Goal: Information Seeking & Learning: Learn about a topic

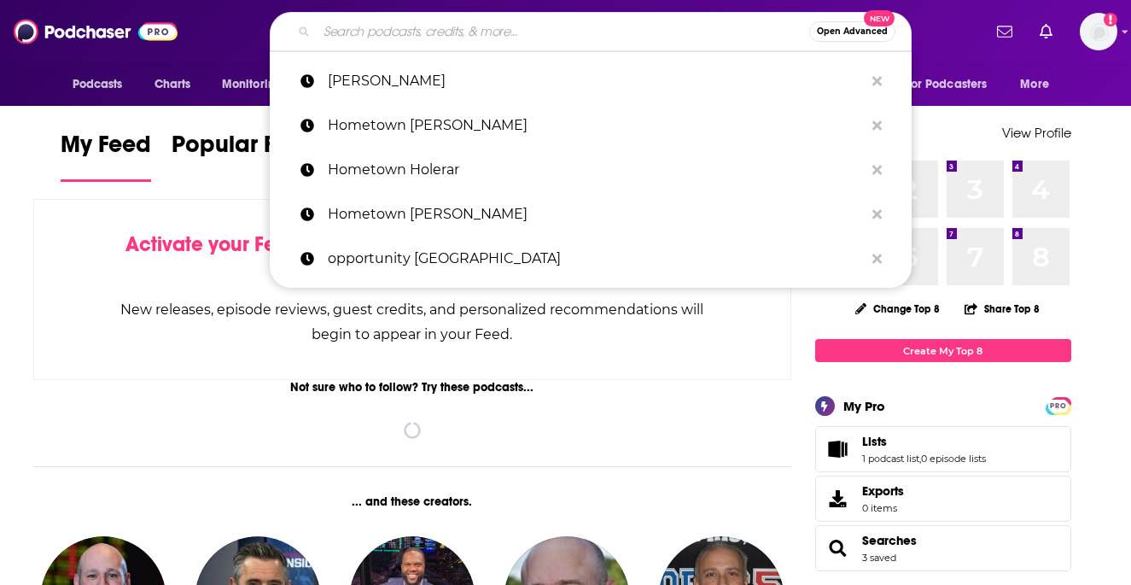
click at [429, 41] on input "Search podcasts, credits, & more..." at bounding box center [563, 31] width 492 height 27
paste input "Changemakers: A Podcast by [PERSON_NAME]"
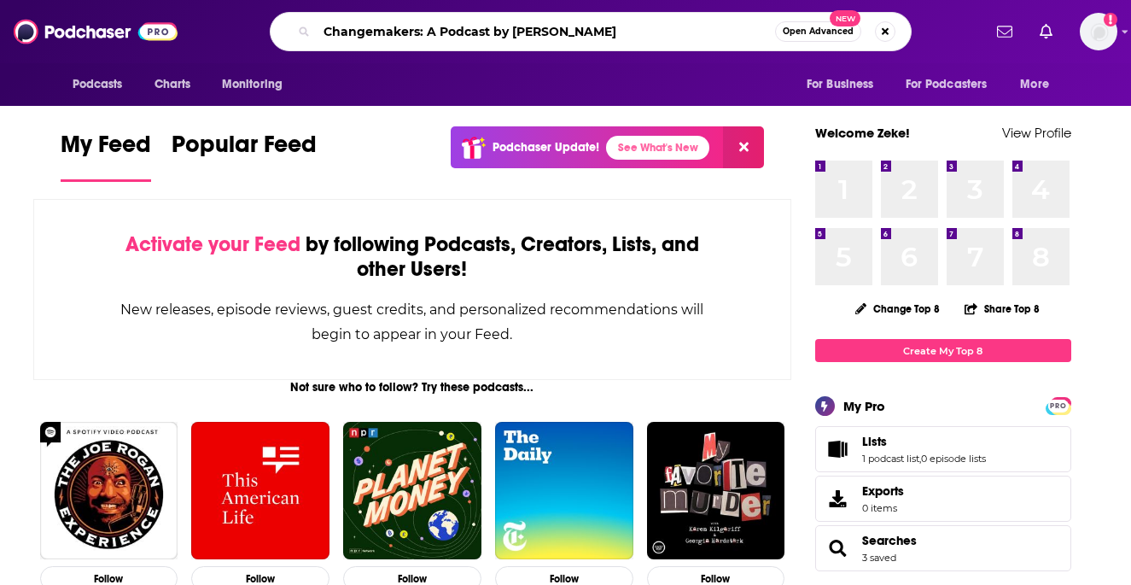
type input "Changemakers: A Podcast by [PERSON_NAME]"
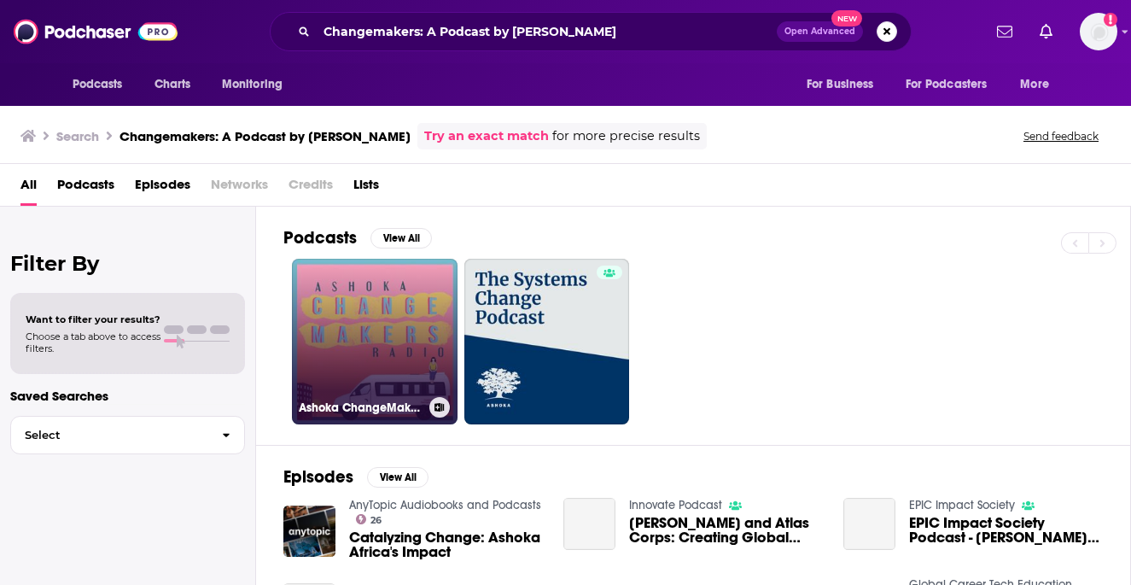
click at [391, 304] on link "Ashoka ChangeMakers Radio" at bounding box center [375, 342] width 166 height 166
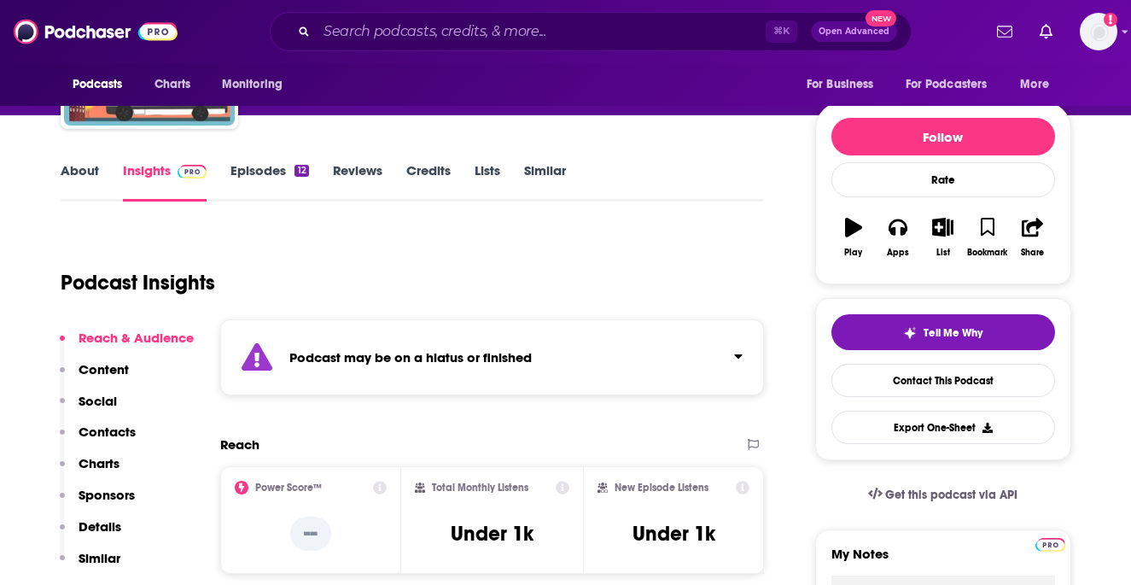
scroll to position [67, 0]
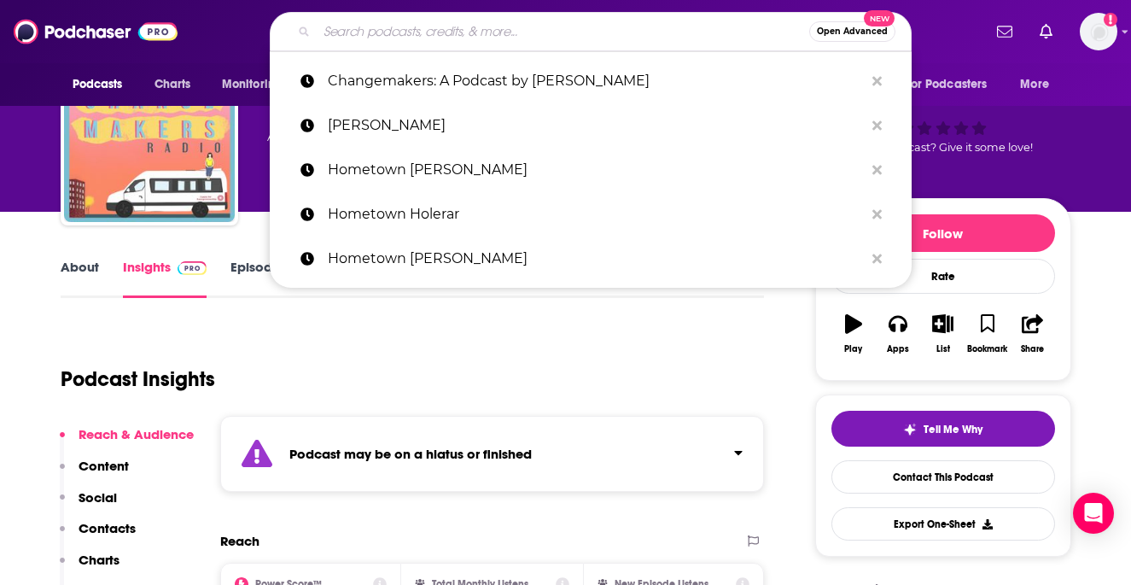
click at [650, 31] on input "Search podcasts, credits, & more..." at bounding box center [563, 31] width 492 height 27
paste input "The Impact (Vox)"
type input "The Impact (Vox)"
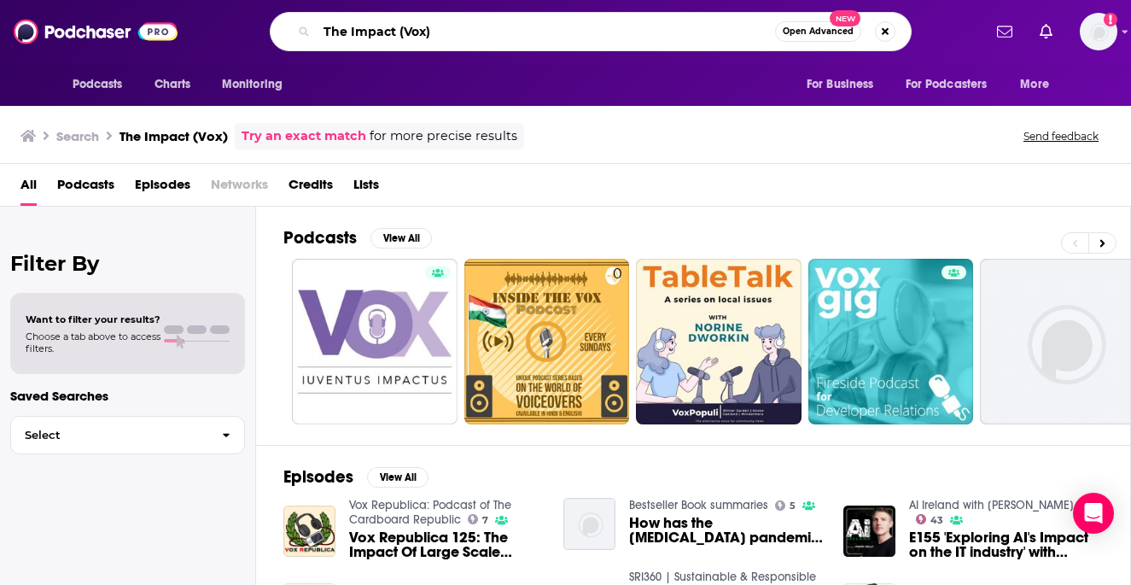
drag, startPoint x: 463, startPoint y: 23, endPoint x: 399, endPoint y: 30, distance: 64.4
click at [399, 30] on input "The Impact (Vox)" at bounding box center [546, 31] width 458 height 27
drag, startPoint x: 403, startPoint y: 31, endPoint x: 450, endPoint y: 32, distance: 46.9
click at [451, 32] on input "The Impact (Vox)" at bounding box center [546, 31] width 458 height 27
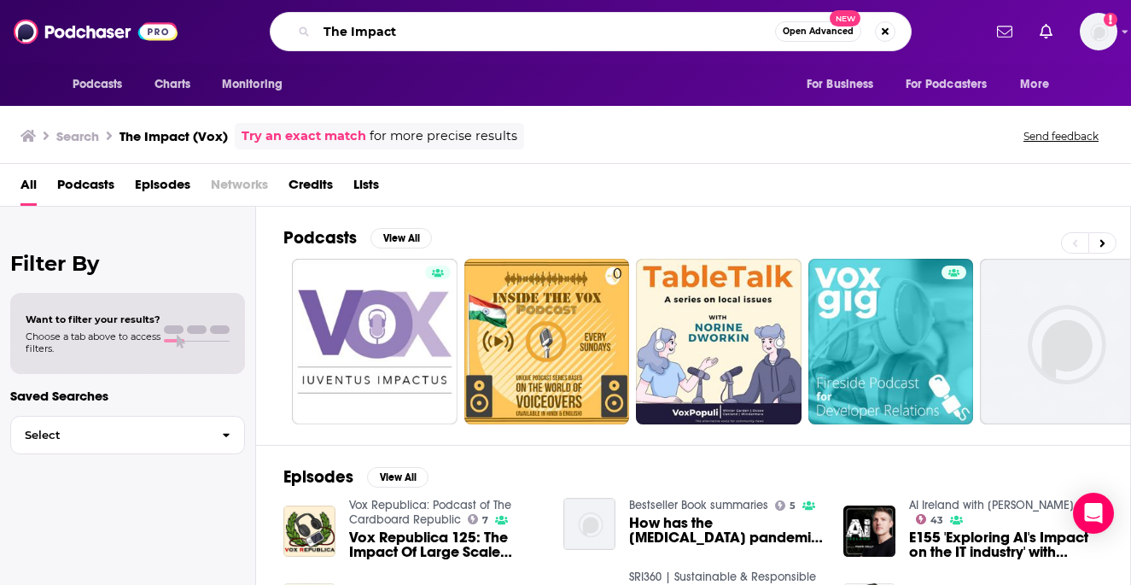
type input "The Impact"
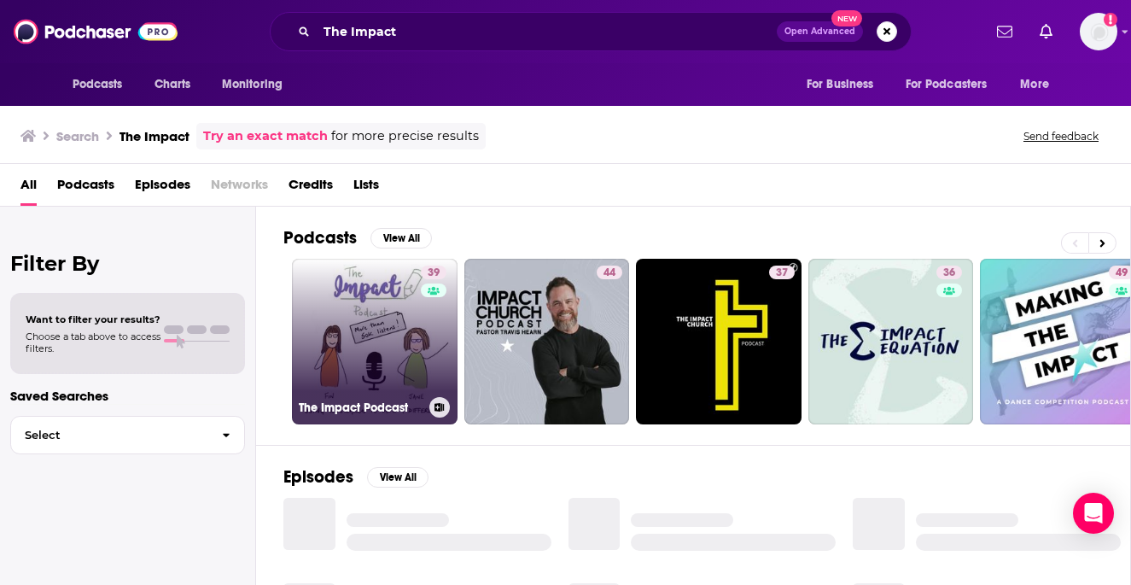
click at [381, 318] on link "39 The Impact Podcast" at bounding box center [375, 342] width 166 height 166
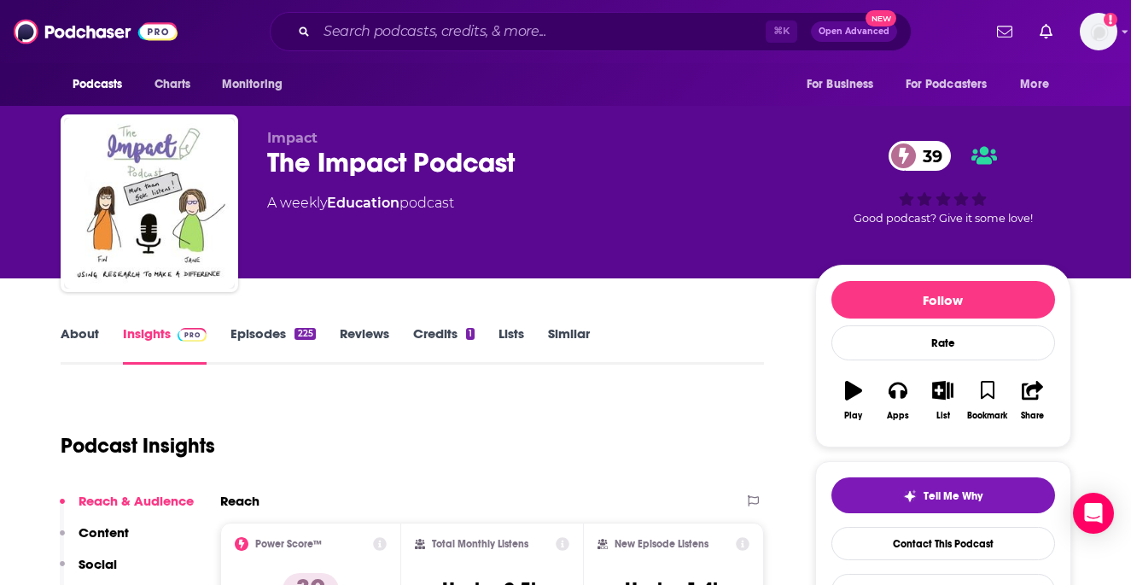
click at [96, 335] on link "About" at bounding box center [80, 344] width 38 height 39
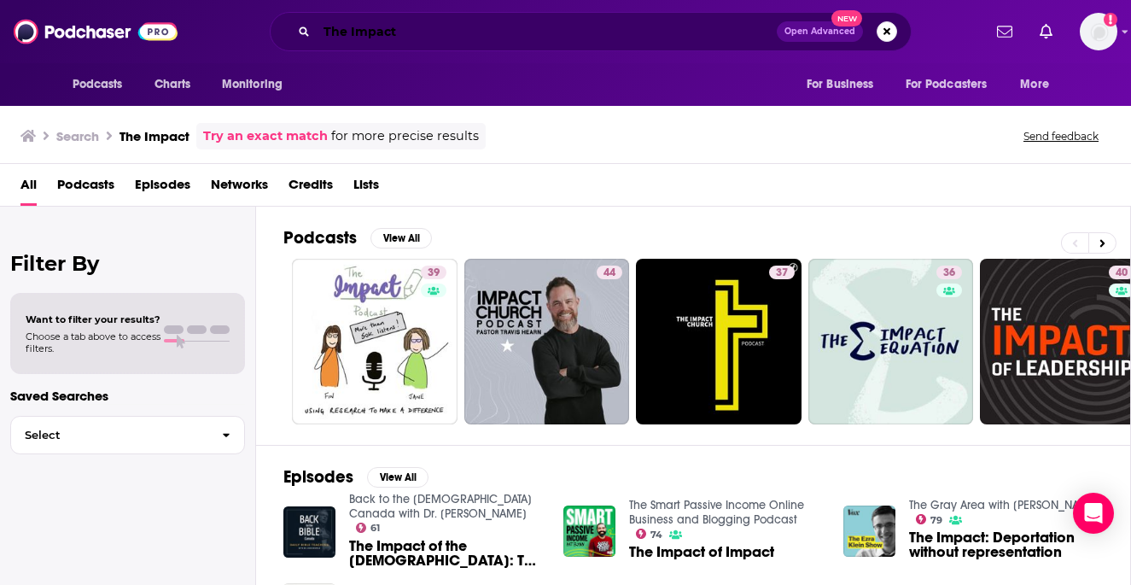
click at [405, 33] on input "The Impact" at bounding box center [547, 31] width 460 height 27
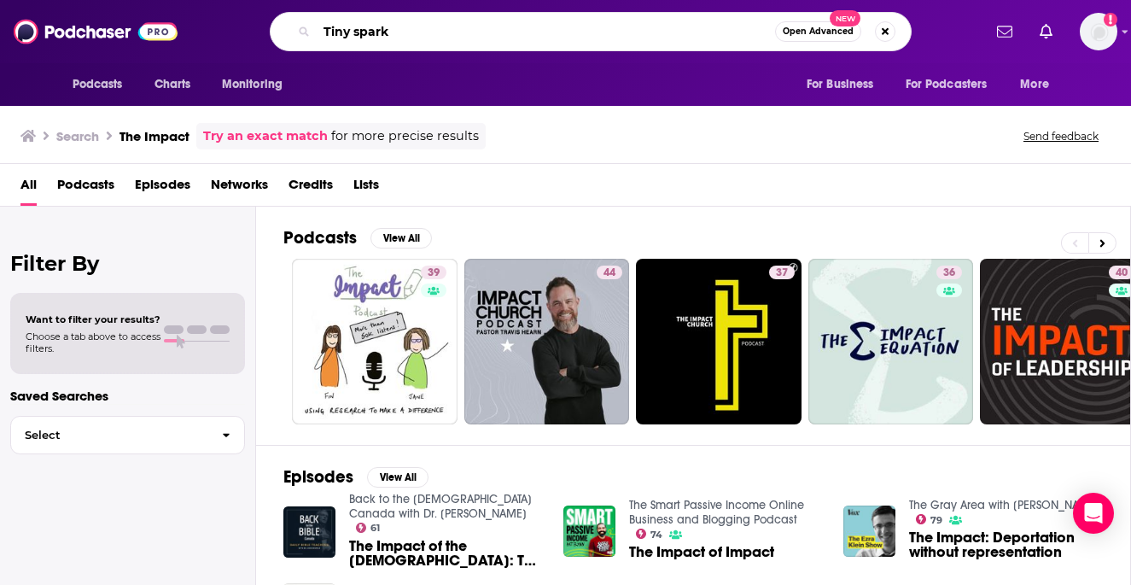
type input "Tiny spark"
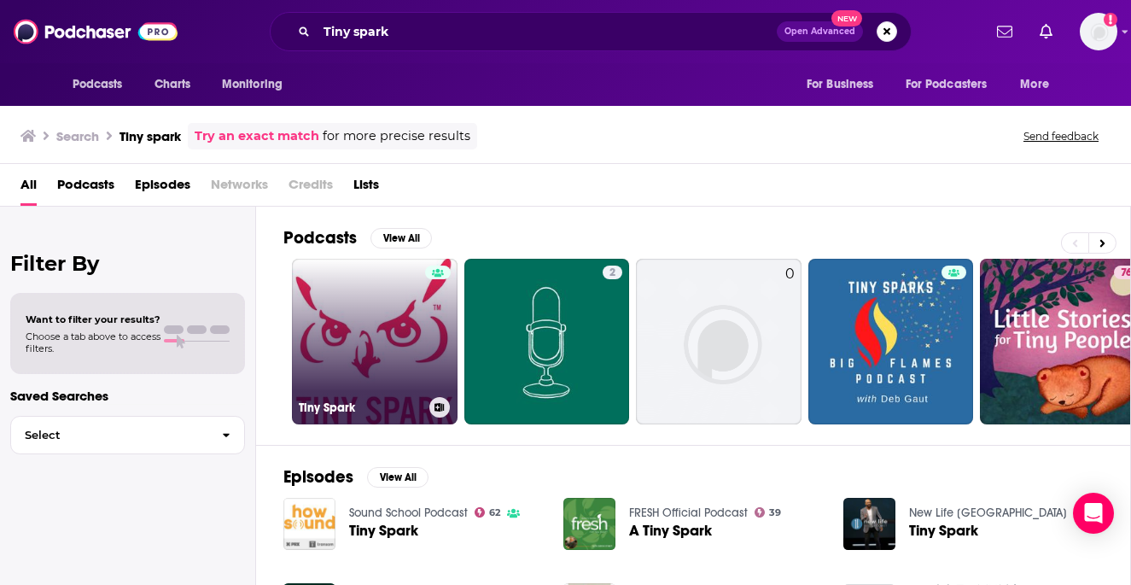
click at [346, 311] on link "Tiny Spark" at bounding box center [375, 342] width 166 height 166
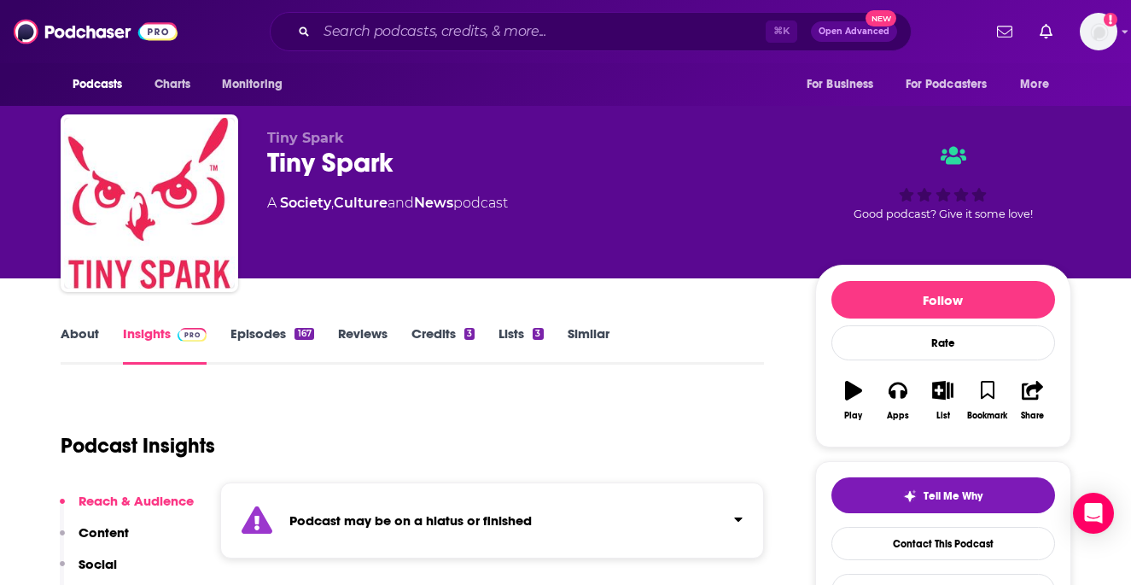
click at [94, 332] on link "About" at bounding box center [80, 344] width 38 height 39
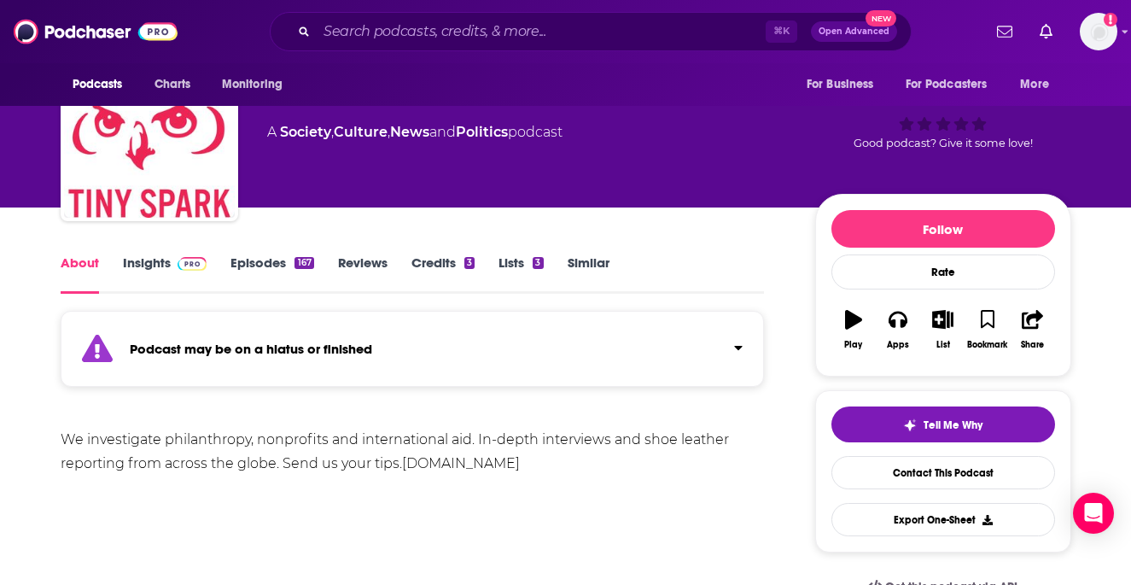
scroll to position [102, 0]
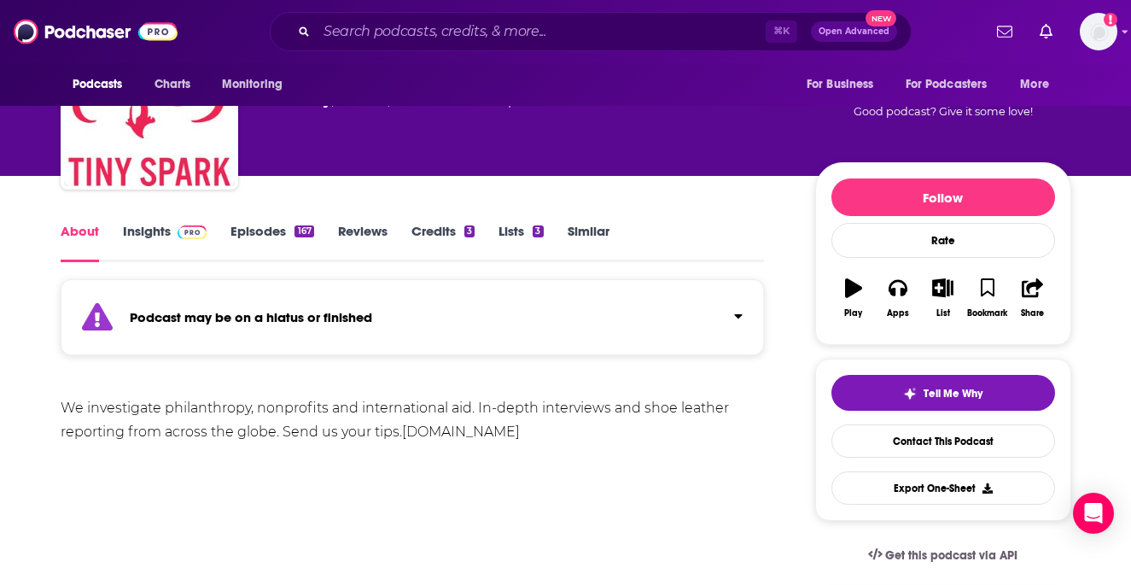
drag, startPoint x: 586, startPoint y: 432, endPoint x: 398, endPoint y: 432, distance: 188.6
click at [398, 432] on div "We investigate philanthropy, nonprofits and international aid. In-depth intervi…" at bounding box center [413, 420] width 704 height 48
copy div ". [DOMAIN_NAME]"
click at [667, 32] on input "Search podcasts, credits, & more..." at bounding box center [541, 31] width 449 height 27
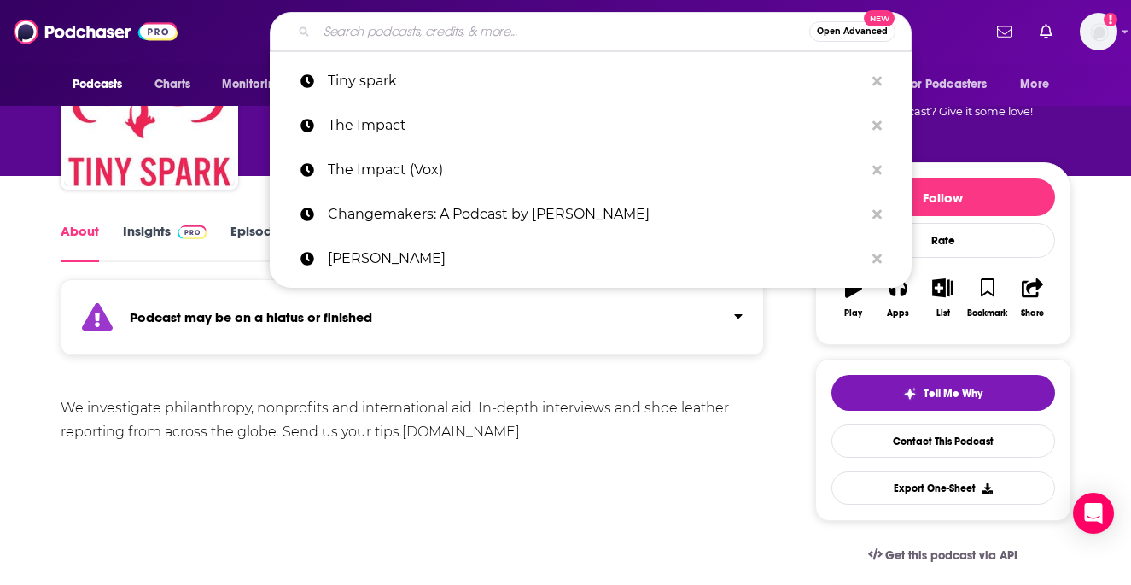
paste input "The Nonprofit Podcast"
type input "The Nonprofit Podcast"
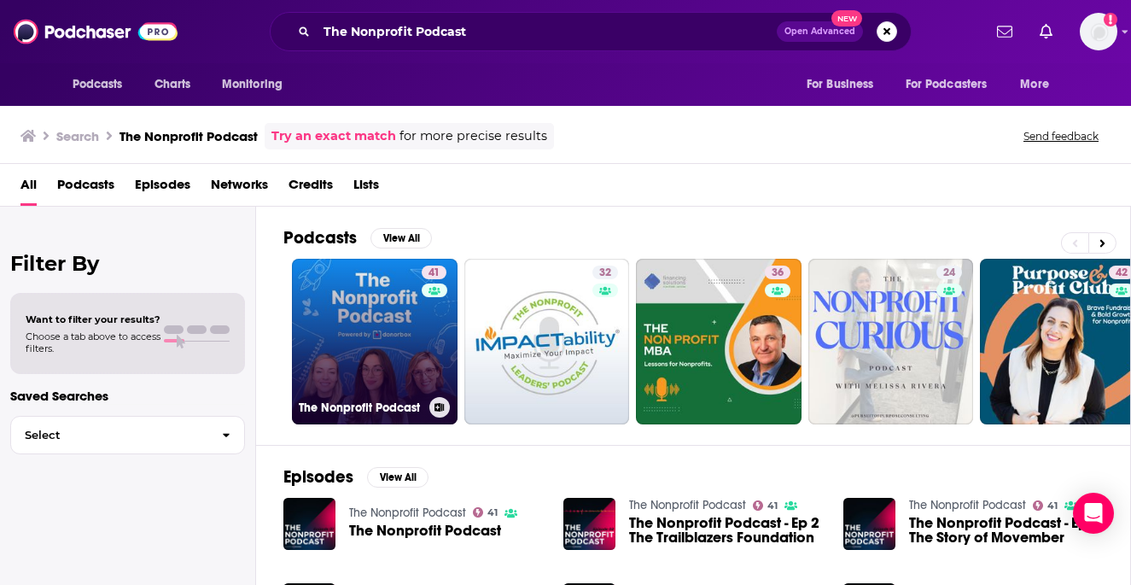
click at [370, 339] on link "41 The Nonprofit Podcast" at bounding box center [375, 342] width 166 height 166
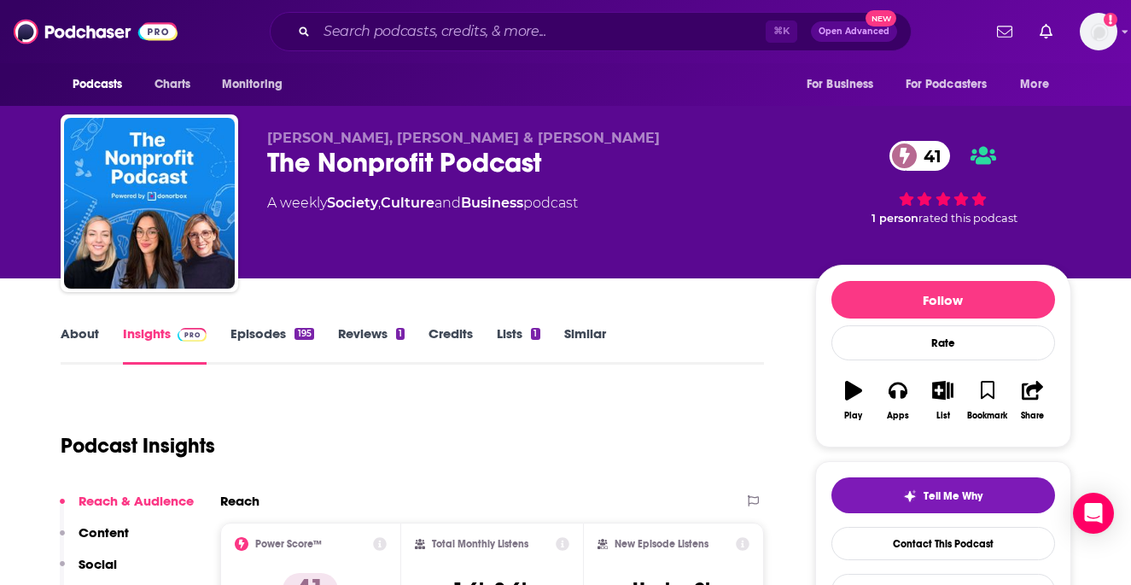
click at [92, 340] on link "About" at bounding box center [80, 344] width 38 height 39
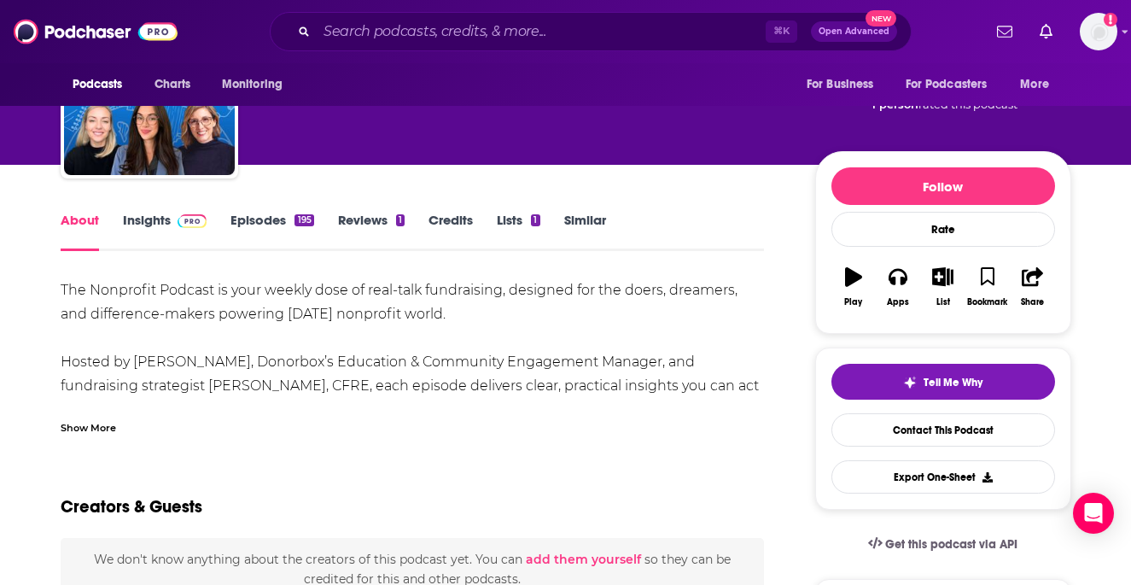
scroll to position [159, 0]
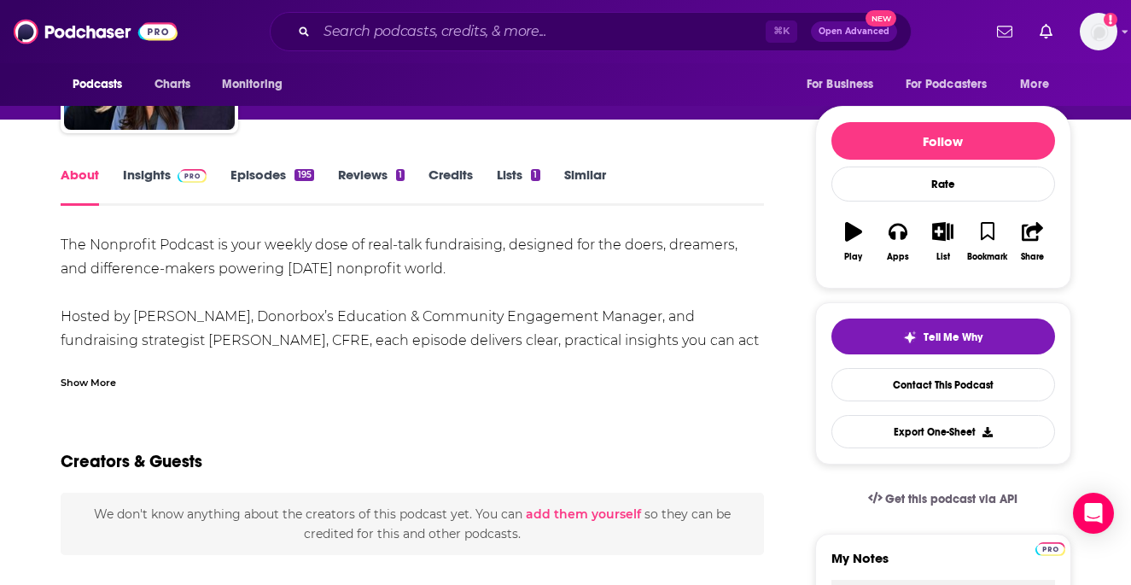
click at [101, 384] on div "Show More" at bounding box center [88, 381] width 55 height 16
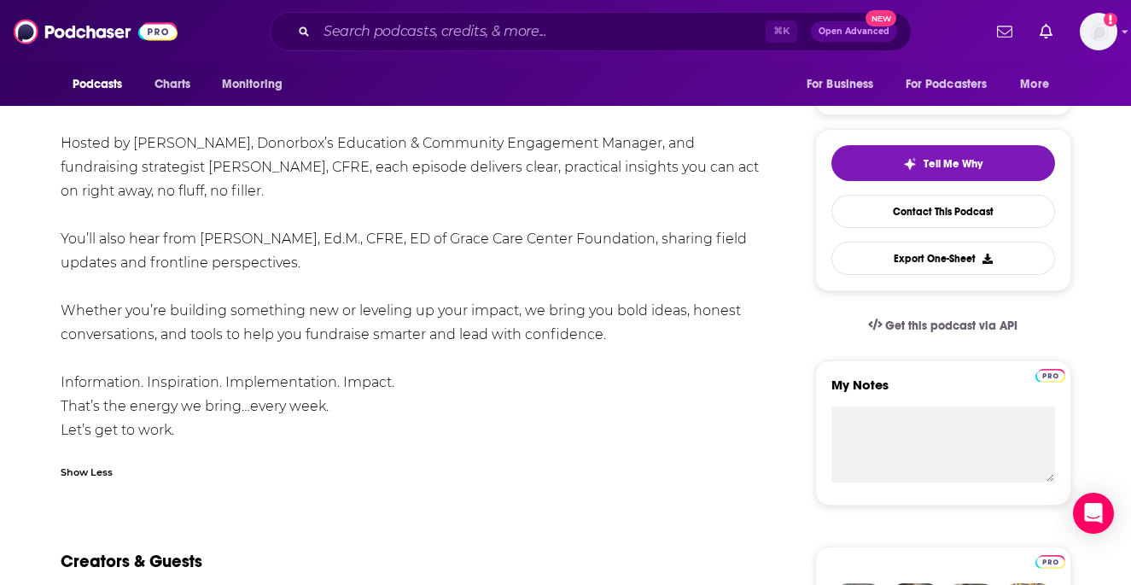
scroll to position [334, 0]
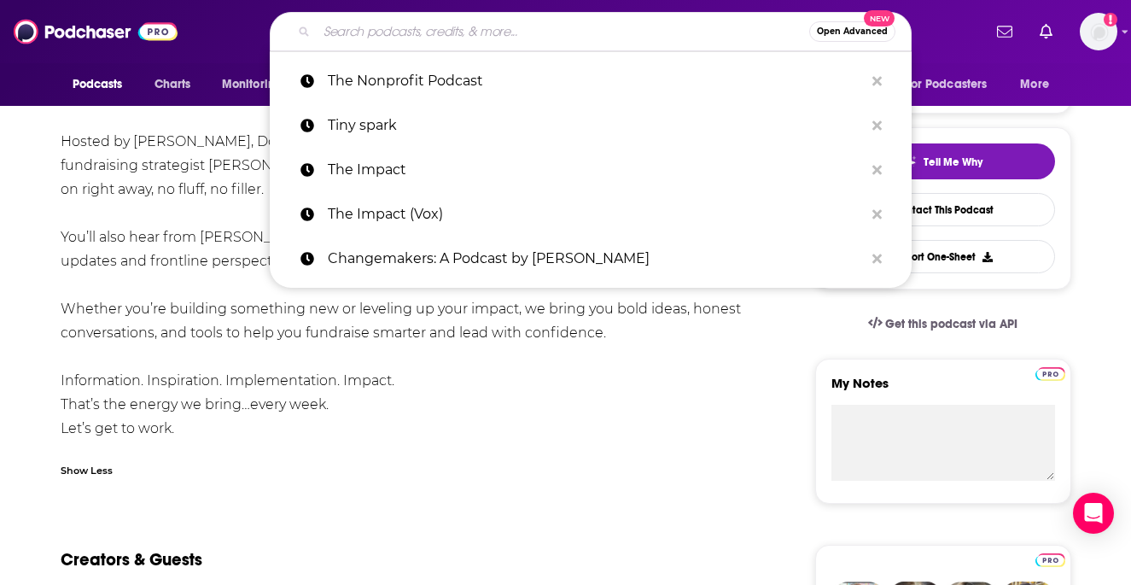
click at [399, 32] on input "Search podcasts, credits, & more..." at bounding box center [563, 31] width 492 height 27
paste input "Masters of Scale – [PERSON_NAME]"
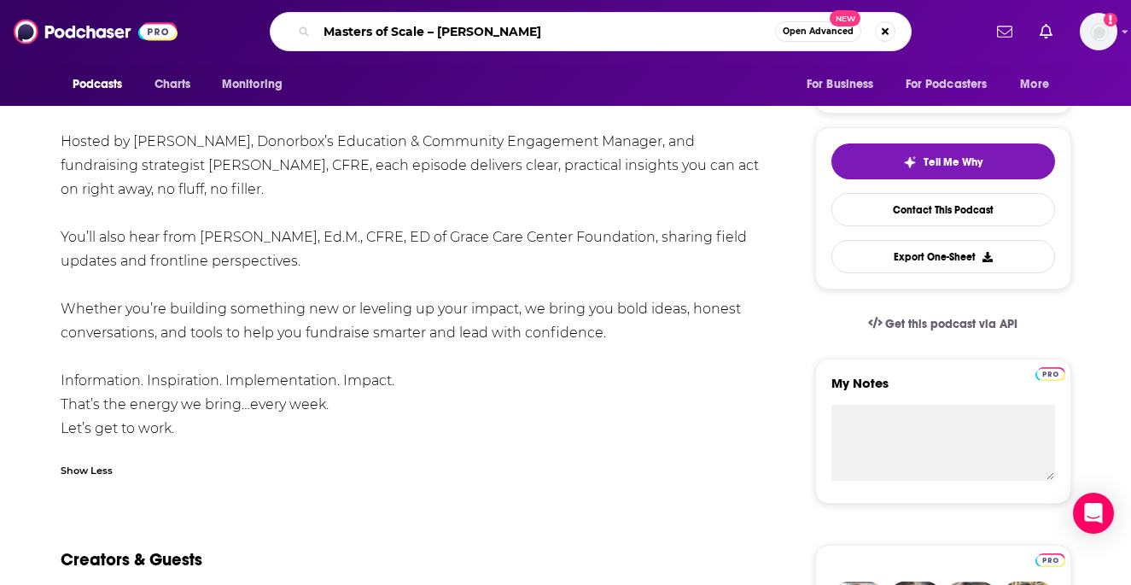
drag, startPoint x: 543, startPoint y: 31, endPoint x: 421, endPoint y: 34, distance: 122.1
click at [421, 34] on input "Masters of Scale – [PERSON_NAME]" at bounding box center [546, 31] width 458 height 27
type input "Masters of Scal"
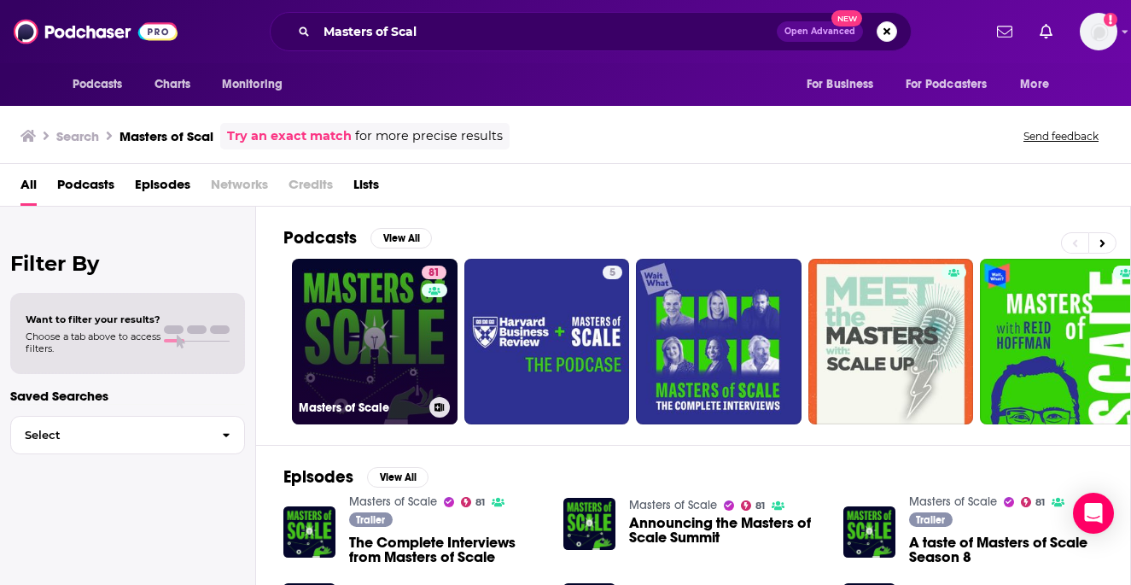
click at [378, 320] on link "81 Masters of Scale" at bounding box center [375, 342] width 166 height 166
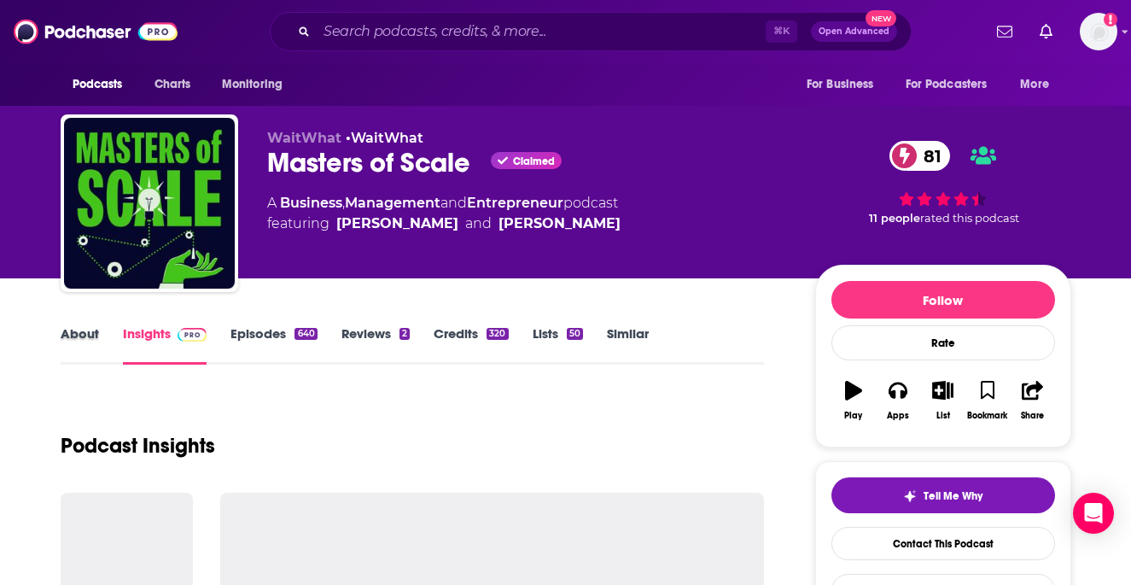
click at [99, 328] on div "About" at bounding box center [92, 344] width 62 height 39
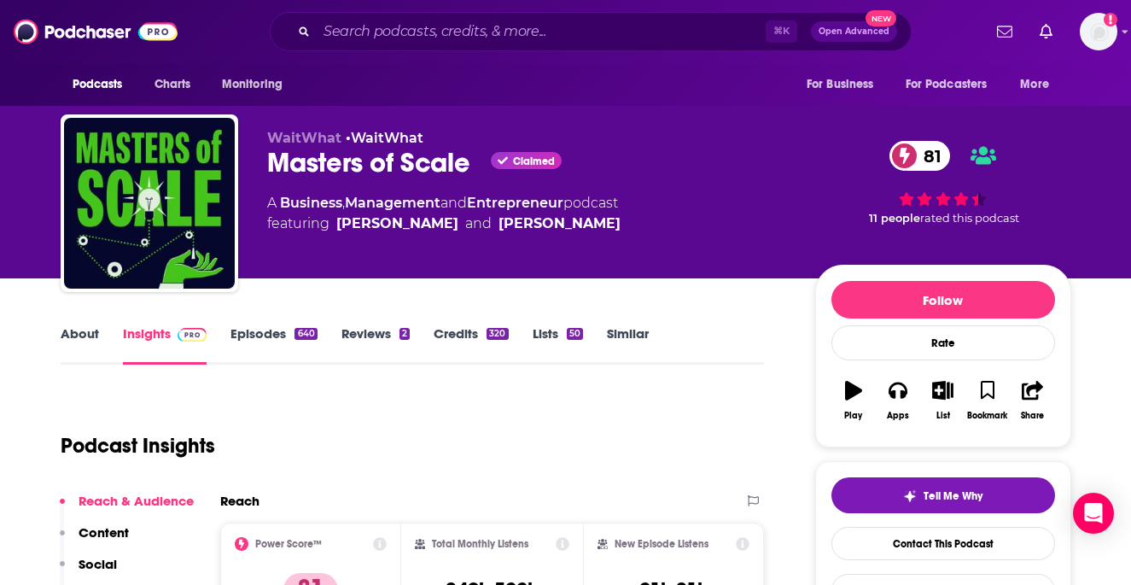
click at [79, 327] on link "About" at bounding box center [80, 344] width 38 height 39
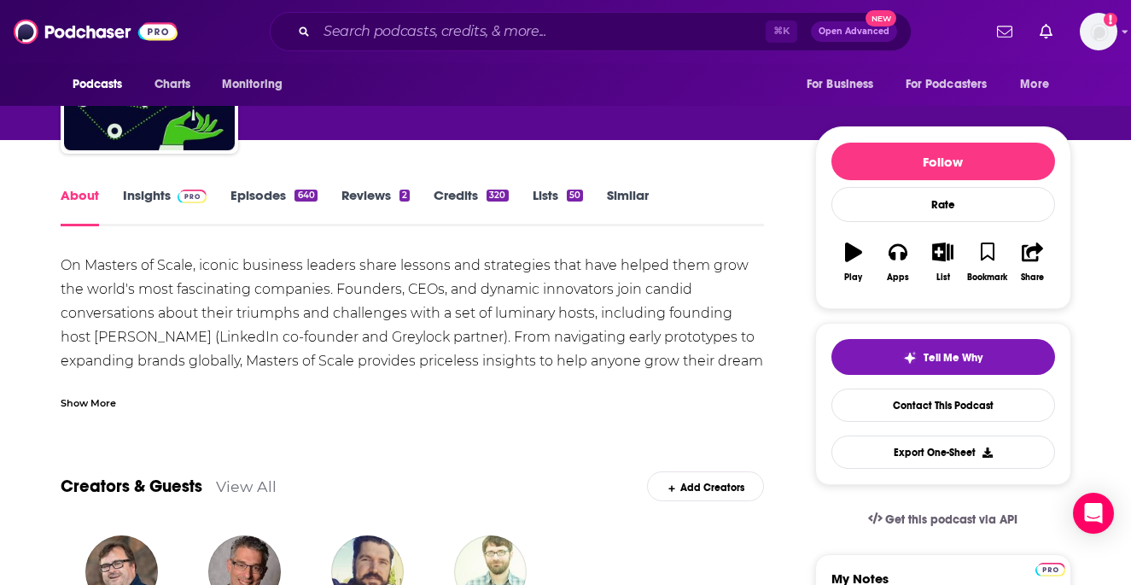
scroll to position [141, 0]
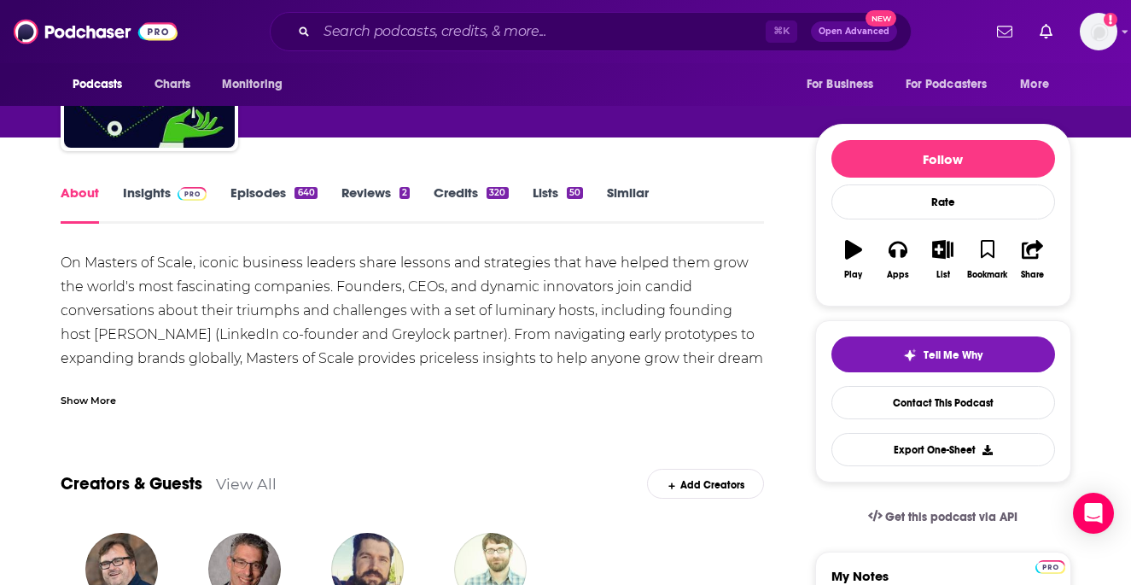
click at [112, 399] on div "Show More" at bounding box center [88, 399] width 55 height 16
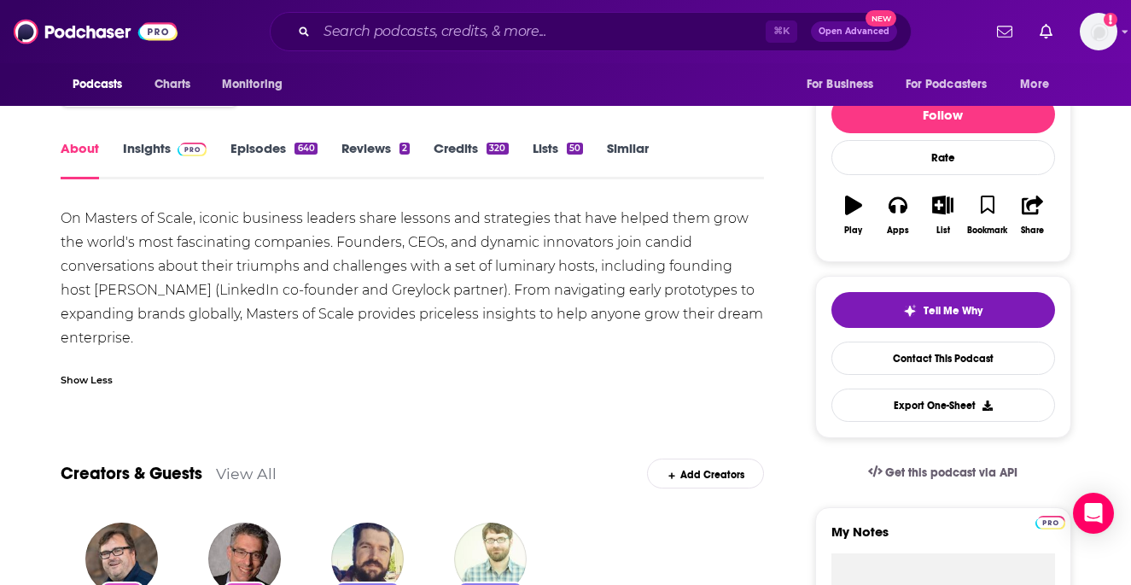
scroll to position [159, 0]
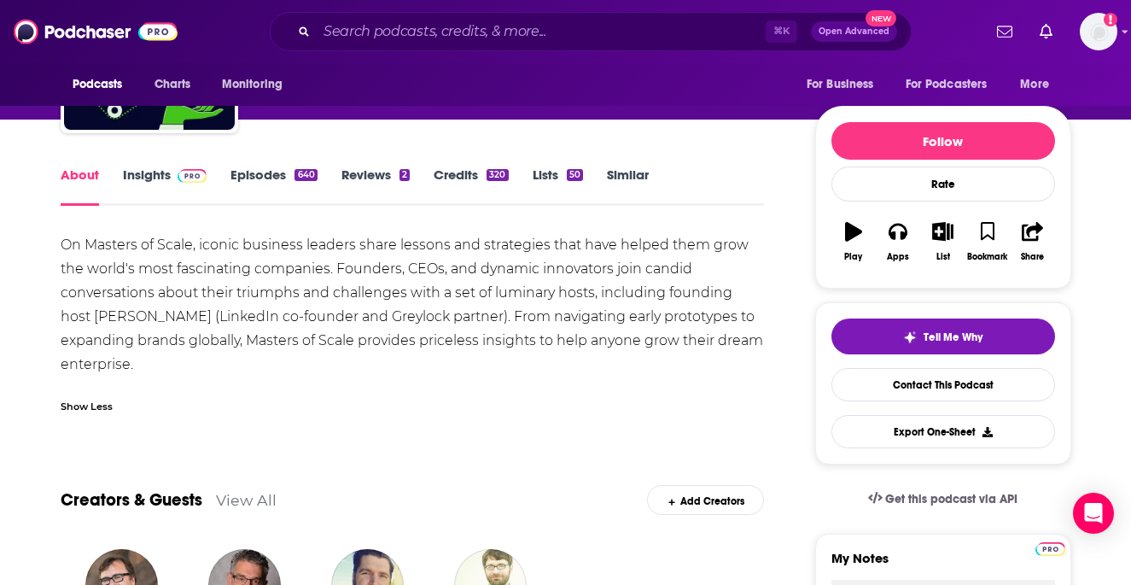
click at [246, 178] on link "Episodes 640" at bounding box center [273, 185] width 86 height 39
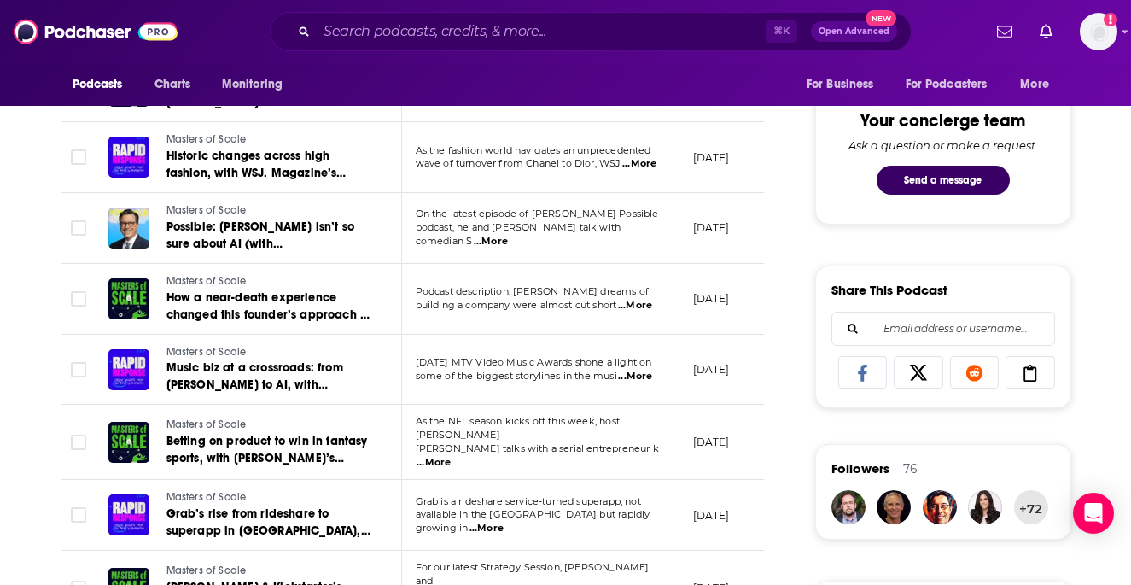
scroll to position [888, 0]
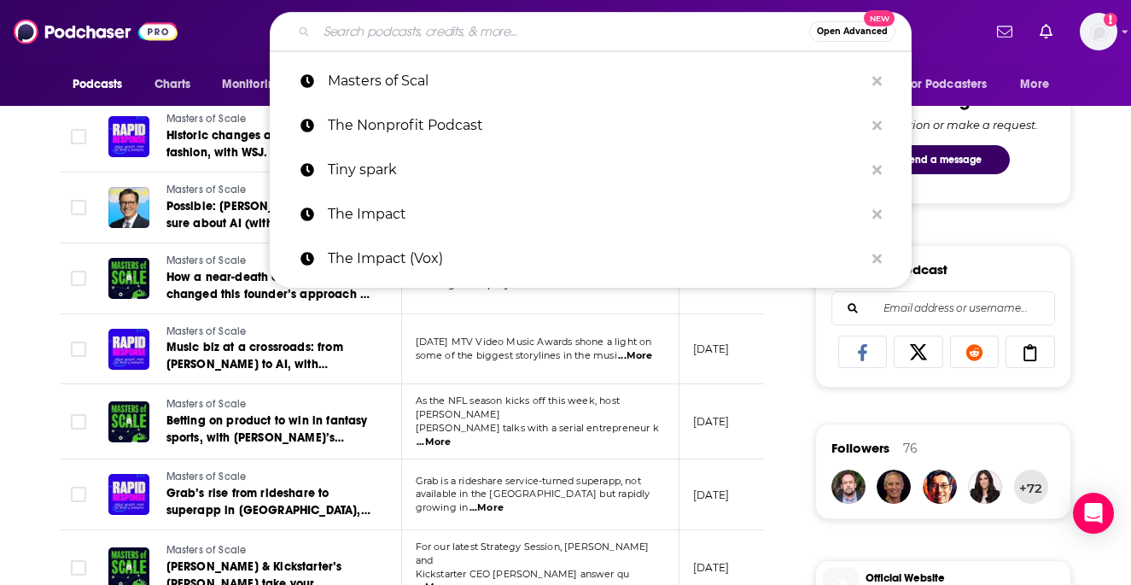
click at [423, 25] on input "Search podcasts, credits, & more..." at bounding box center [563, 31] width 492 height 27
paste input "The [PERSON_NAME] Show"
type input "The [PERSON_NAME] Show"
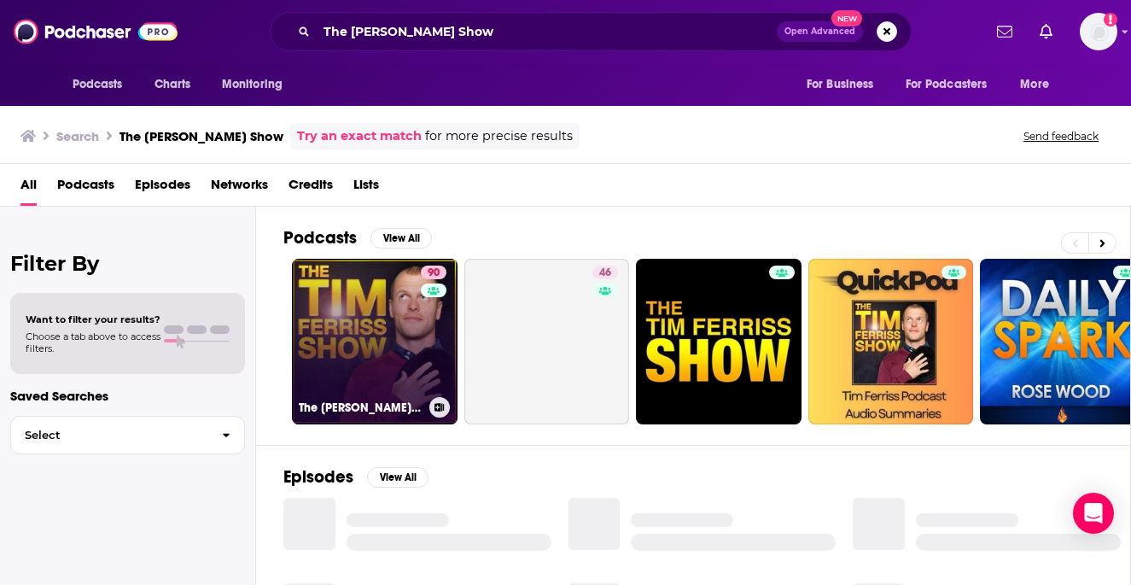
click at [392, 321] on link "90 The [PERSON_NAME] Show" at bounding box center [375, 342] width 166 height 166
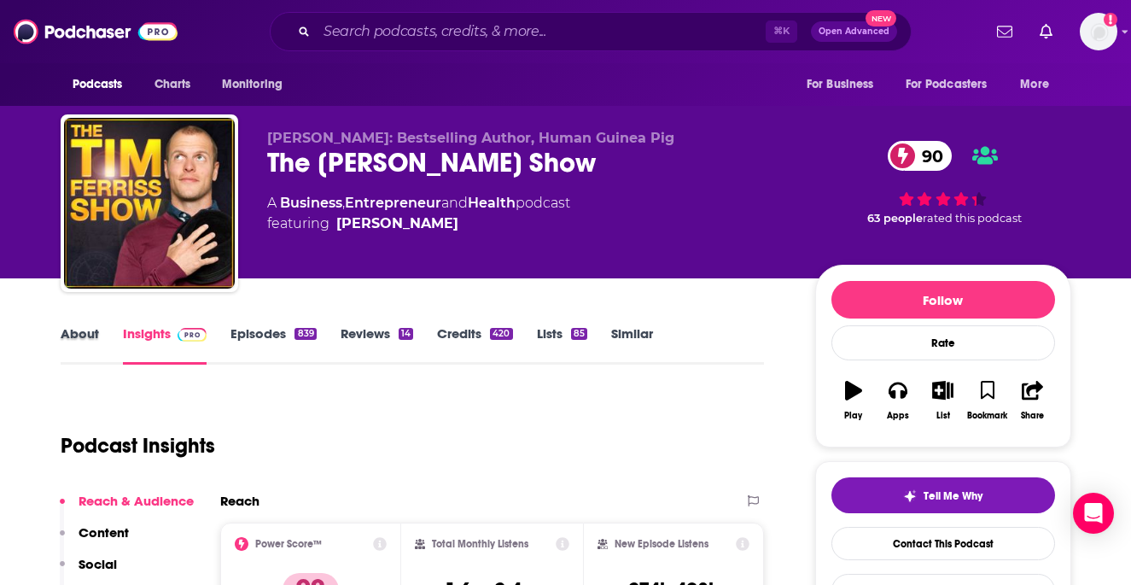
click at [100, 326] on div "About" at bounding box center [92, 344] width 62 height 39
click at [86, 333] on link "About" at bounding box center [80, 344] width 38 height 39
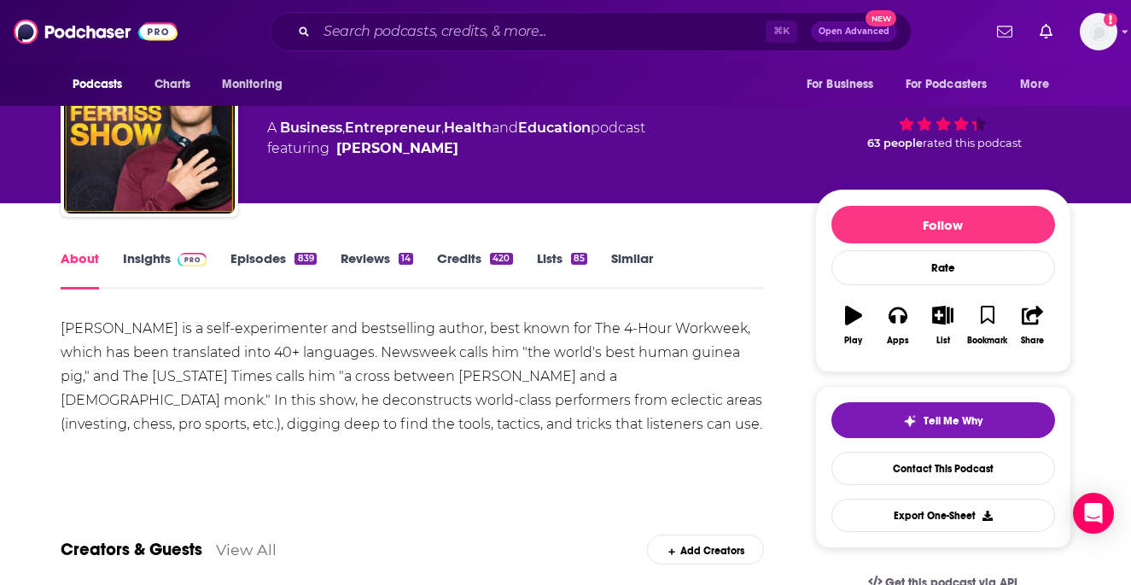
scroll to position [81, 0]
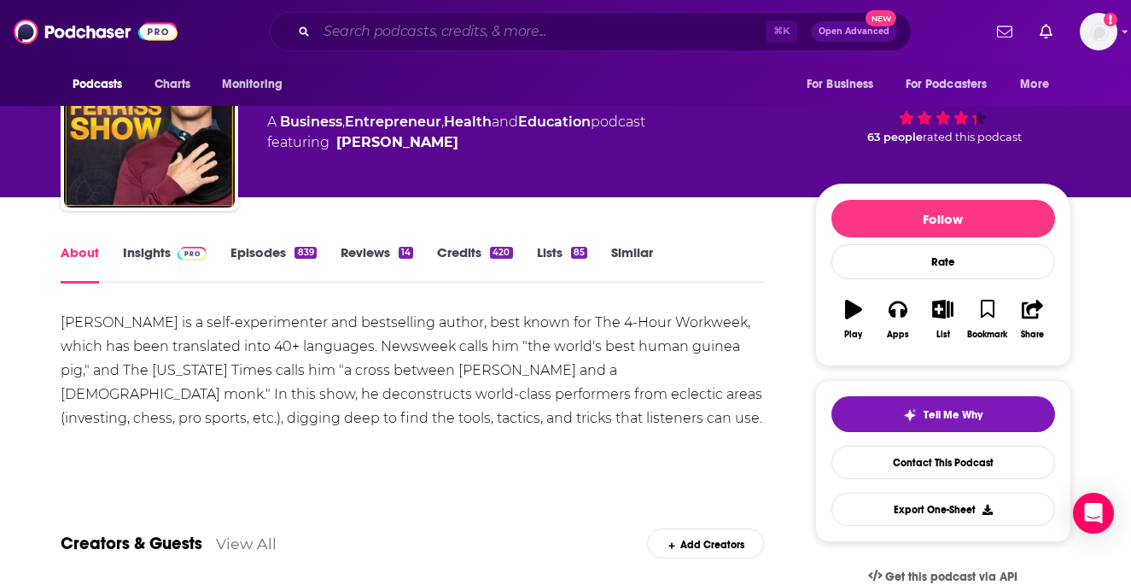
click at [440, 38] on input "Search podcasts, credits, & more..." at bounding box center [541, 31] width 449 height 27
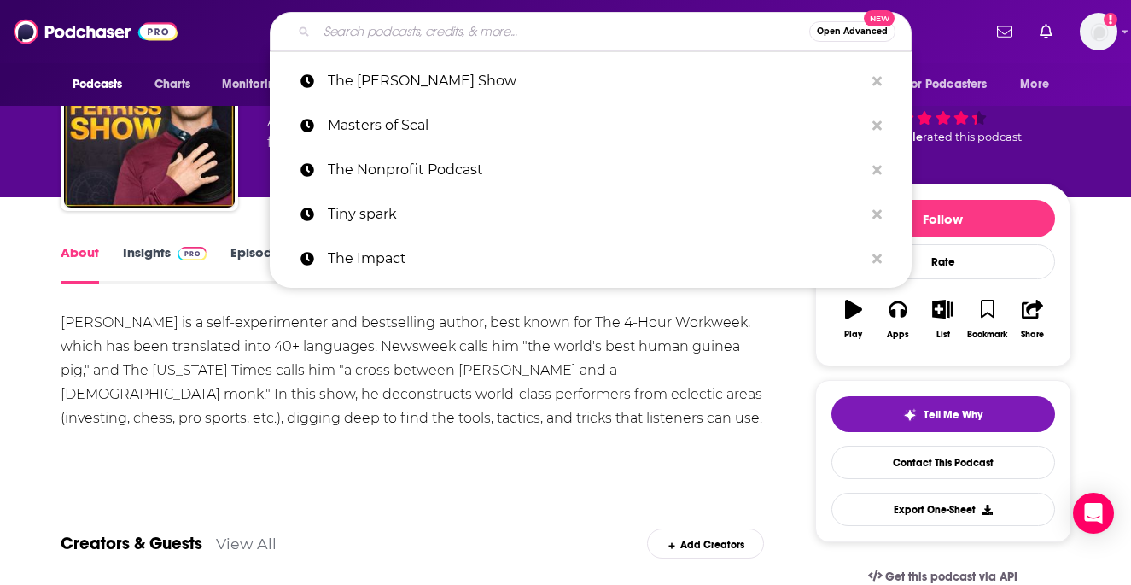
paste input "Armchair Expert"
type input "Armchair Expert"
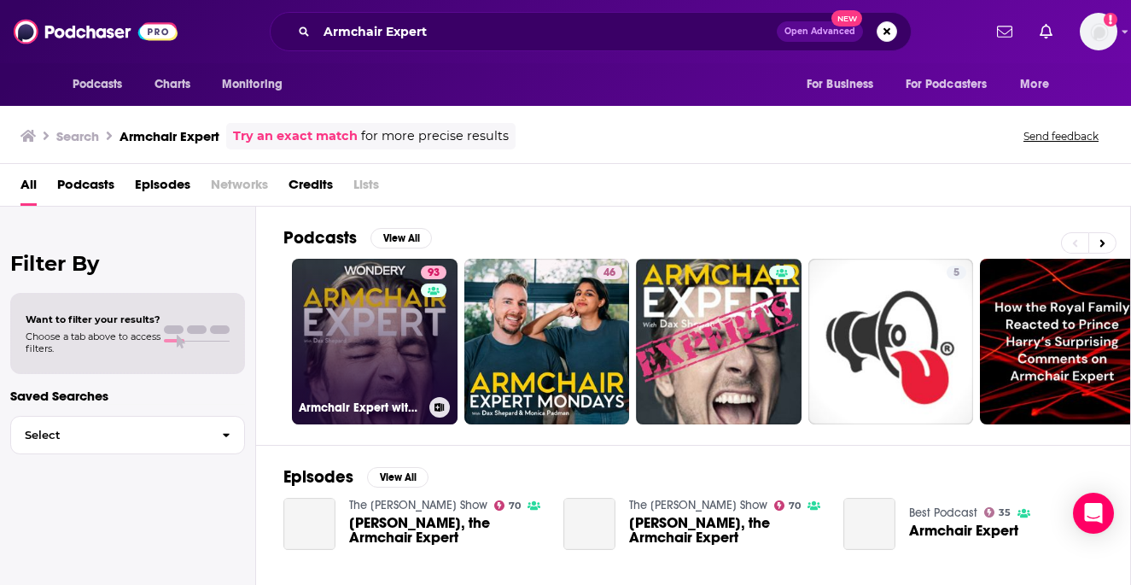
click at [384, 286] on link "93 Armchair Expert with [PERSON_NAME]" at bounding box center [375, 342] width 166 height 166
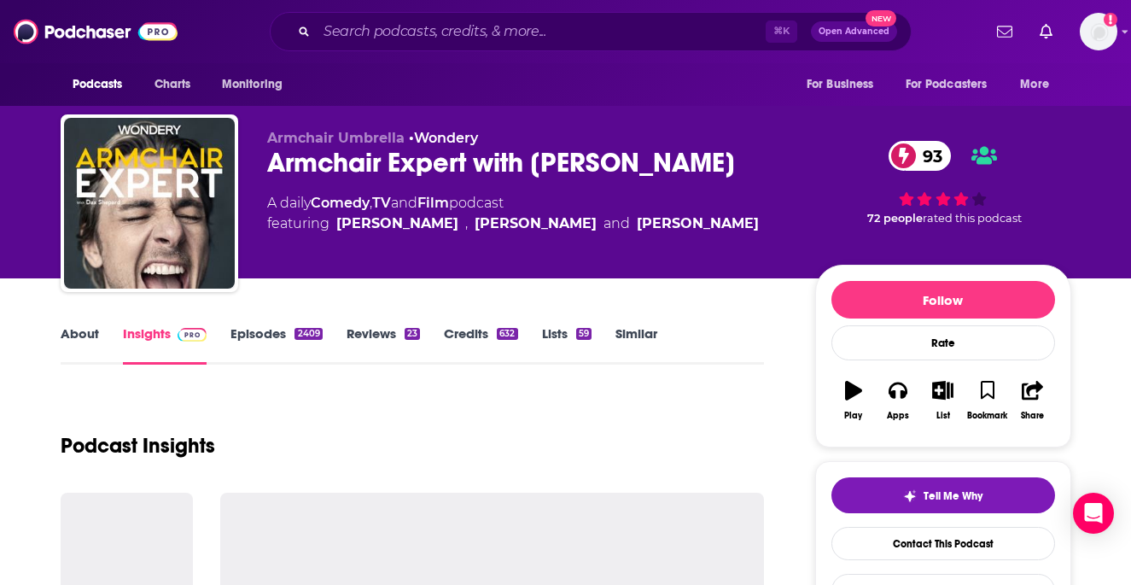
click at [84, 335] on link "About" at bounding box center [80, 344] width 38 height 39
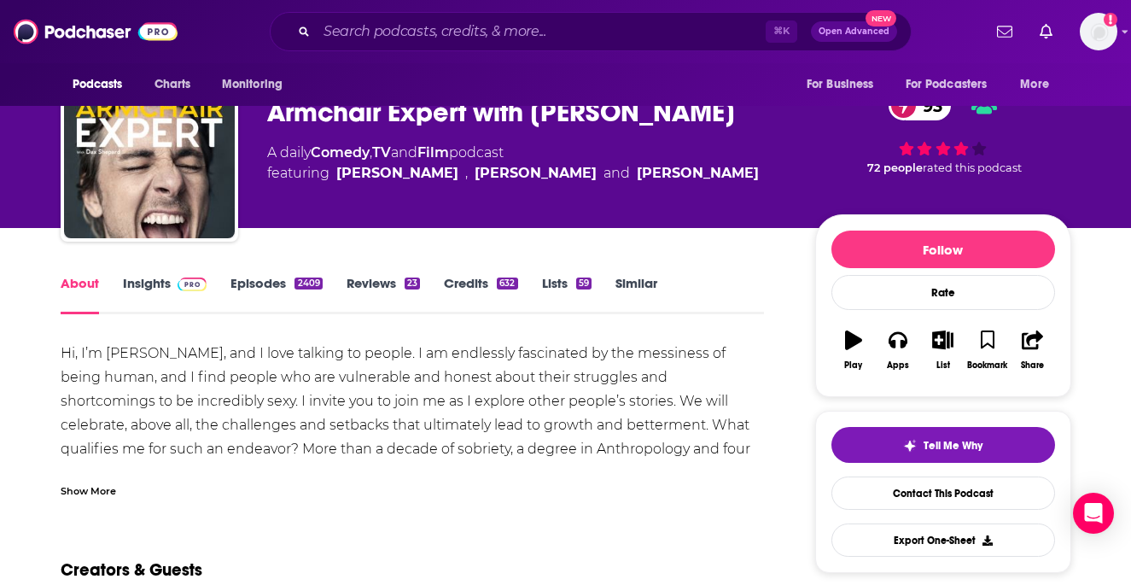
scroll to position [59, 0]
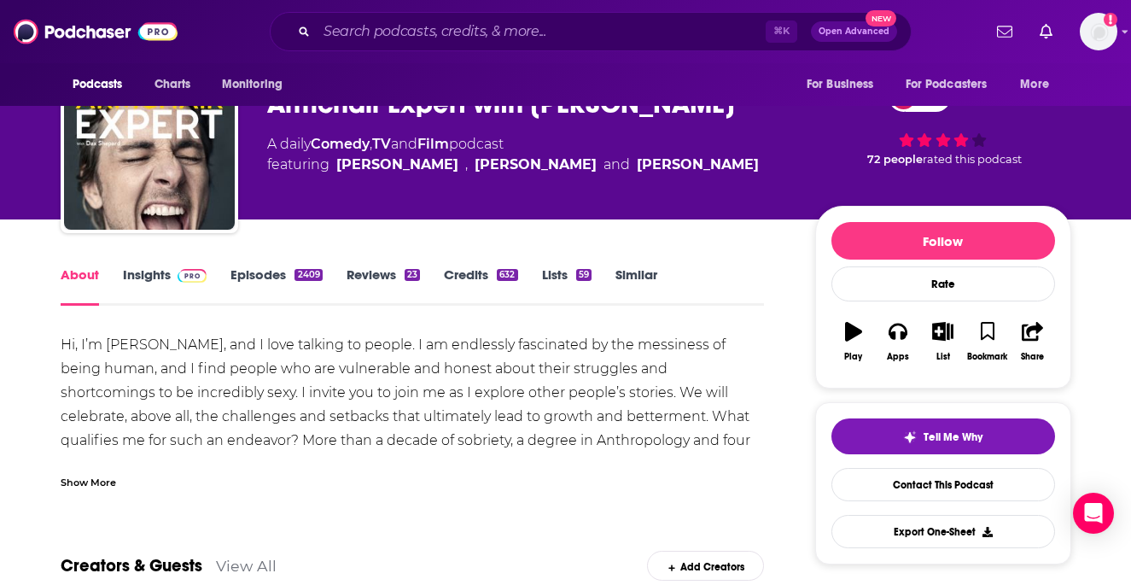
click at [89, 480] on div "Show More" at bounding box center [88, 481] width 55 height 16
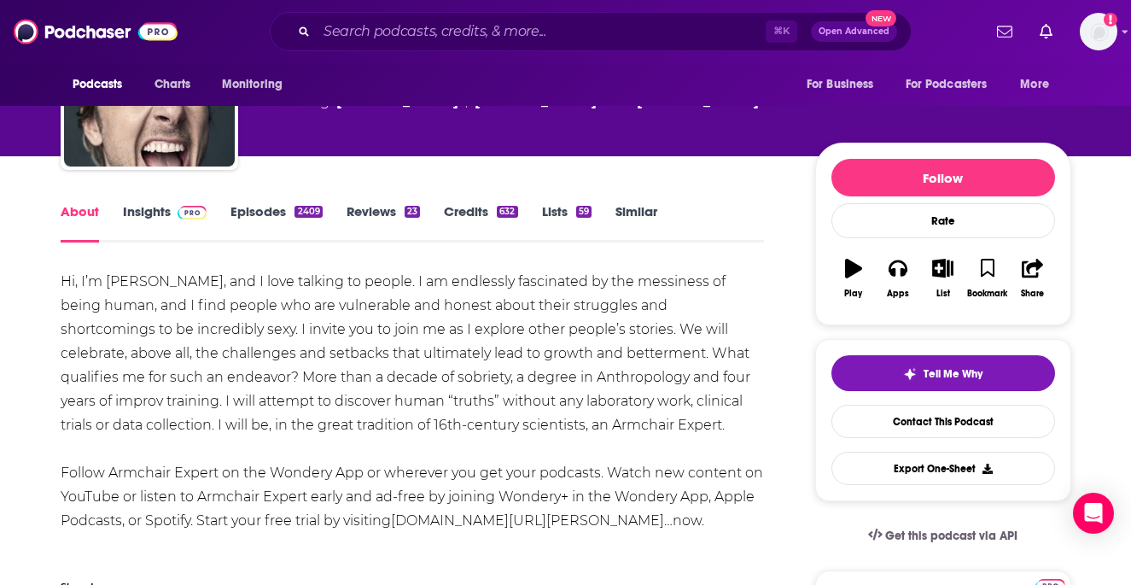
scroll to position [0, 0]
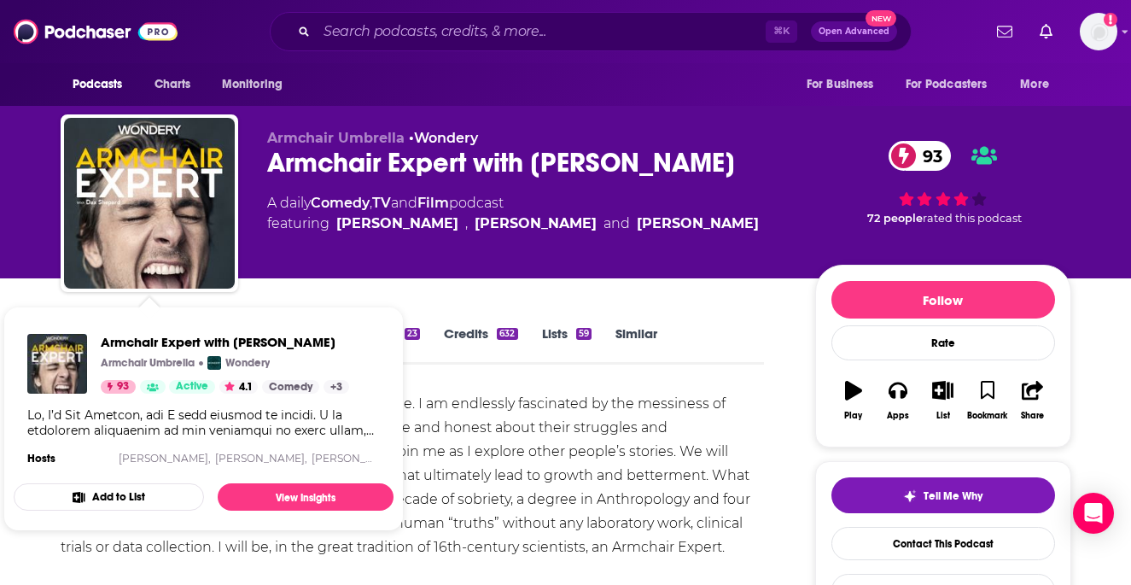
click at [507, 454] on div "Hi, I’m [PERSON_NAME], and I love talking to people. I am endlessly fascinated …" at bounding box center [413, 523] width 704 height 263
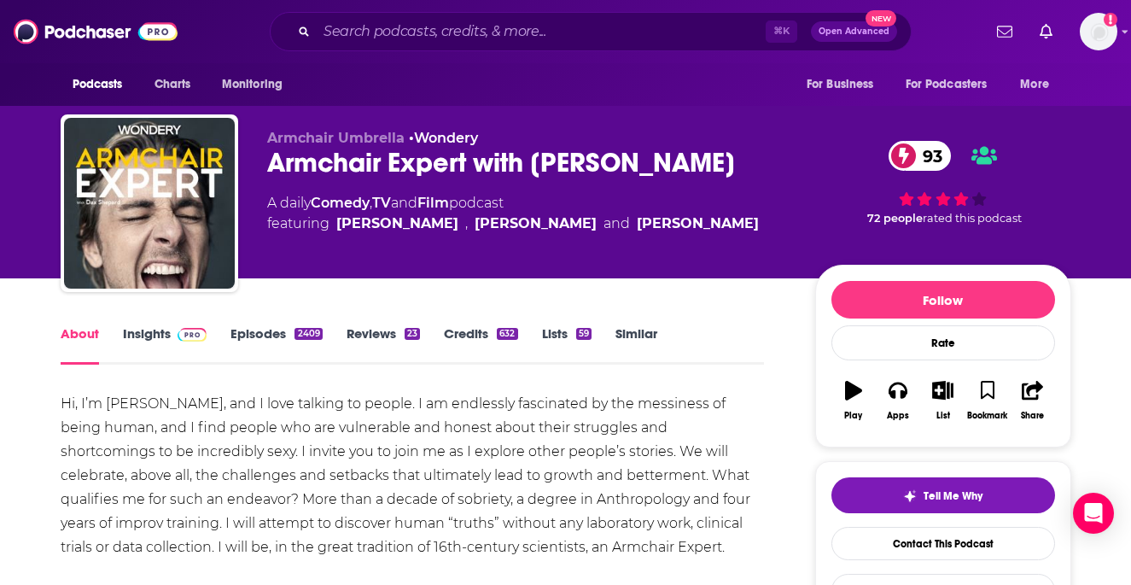
click at [247, 335] on link "Episodes 2409" at bounding box center [275, 344] width 91 height 39
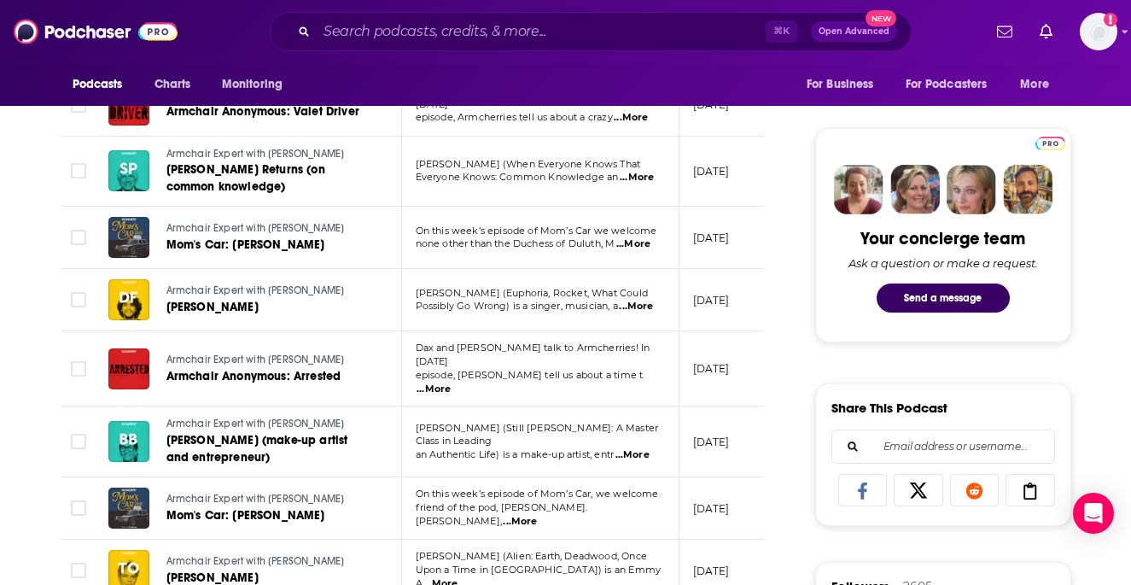
scroll to position [753, 0]
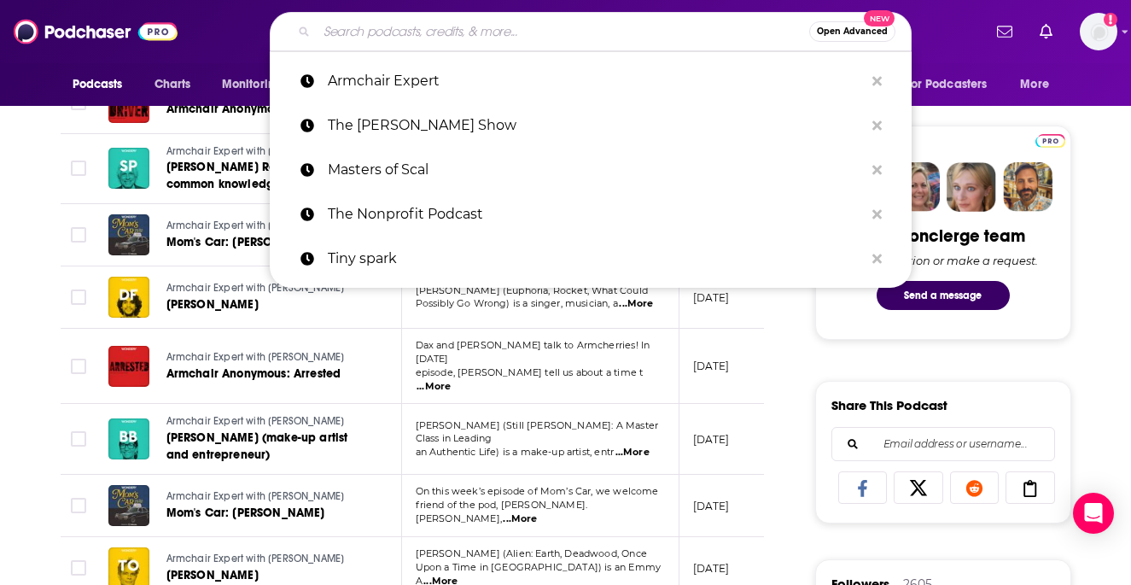
click at [456, 26] on input "Search podcasts, credits, & more..." at bounding box center [563, 31] width 492 height 27
paste input "The Business of Giving"
type input "The Business of Giving"
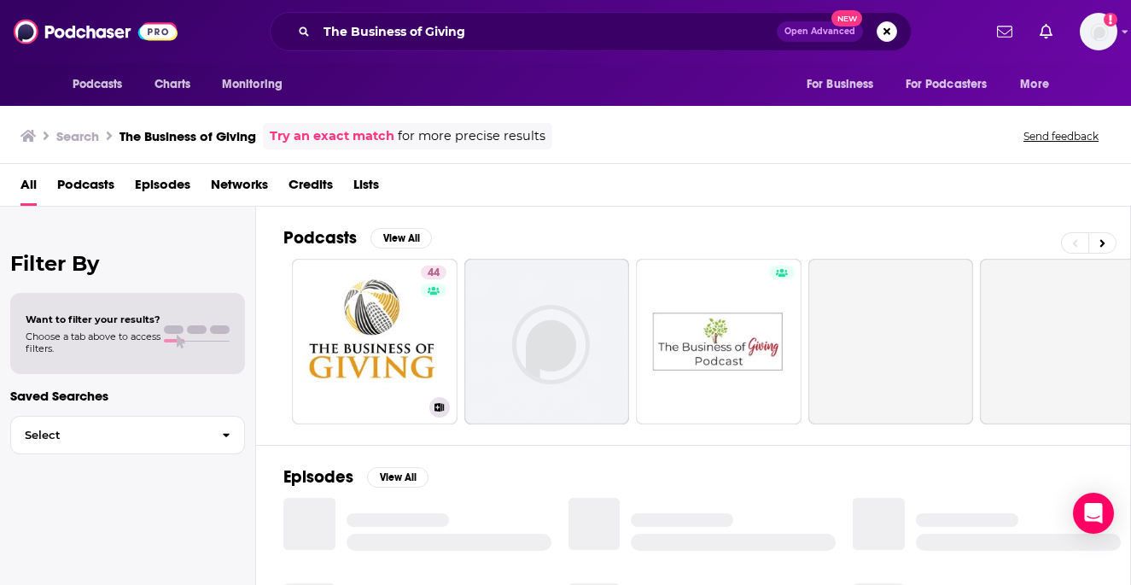
click at [390, 291] on link "44 The Business of Giving" at bounding box center [375, 342] width 166 height 166
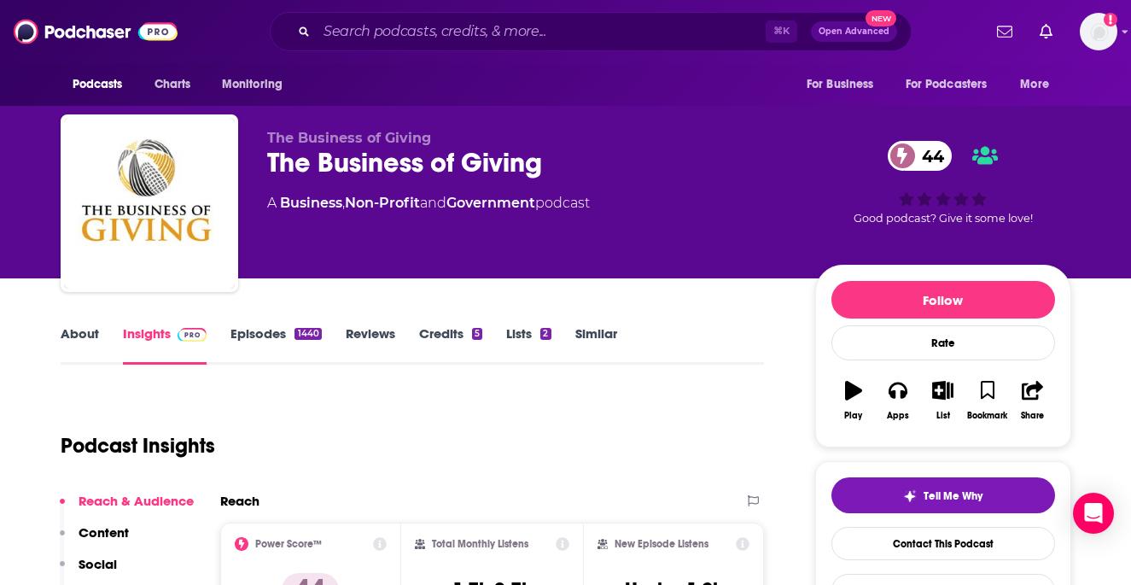
click at [85, 336] on link "About" at bounding box center [80, 344] width 38 height 39
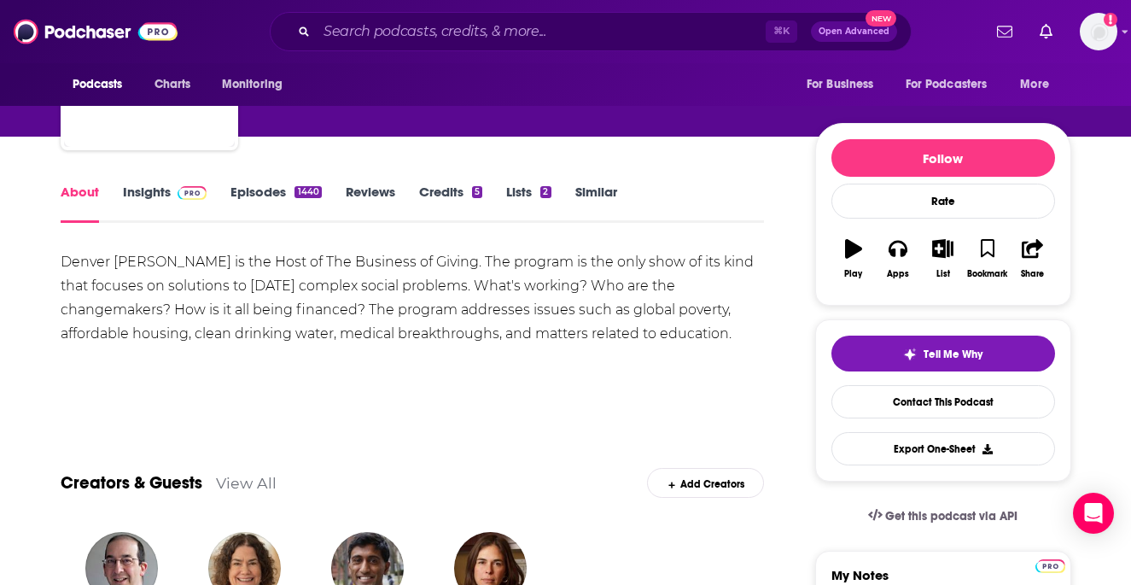
scroll to position [122, 0]
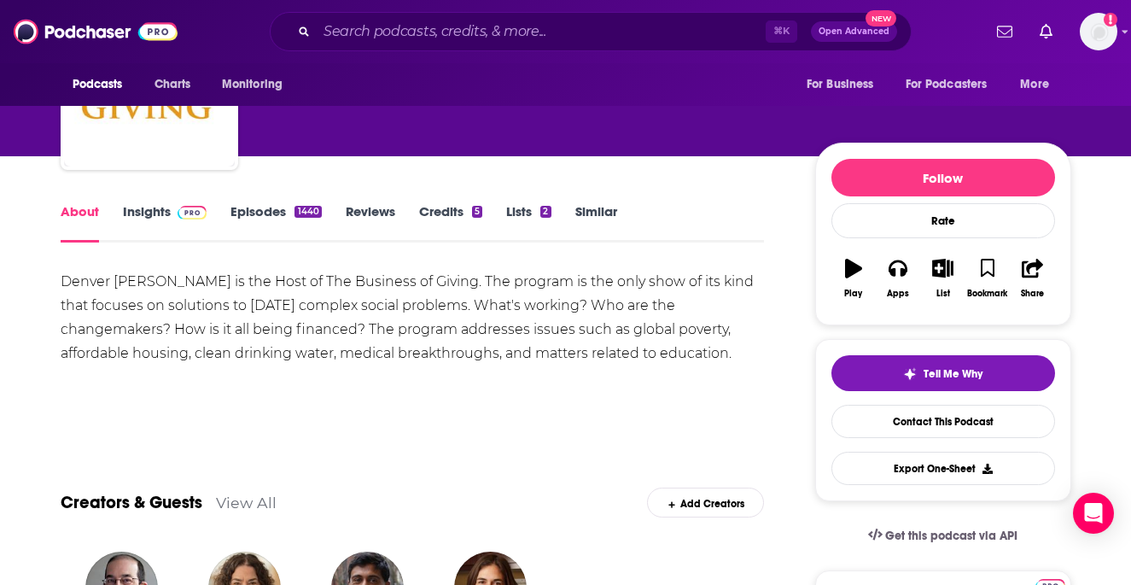
click at [145, 207] on link "Insights" at bounding box center [165, 222] width 84 height 39
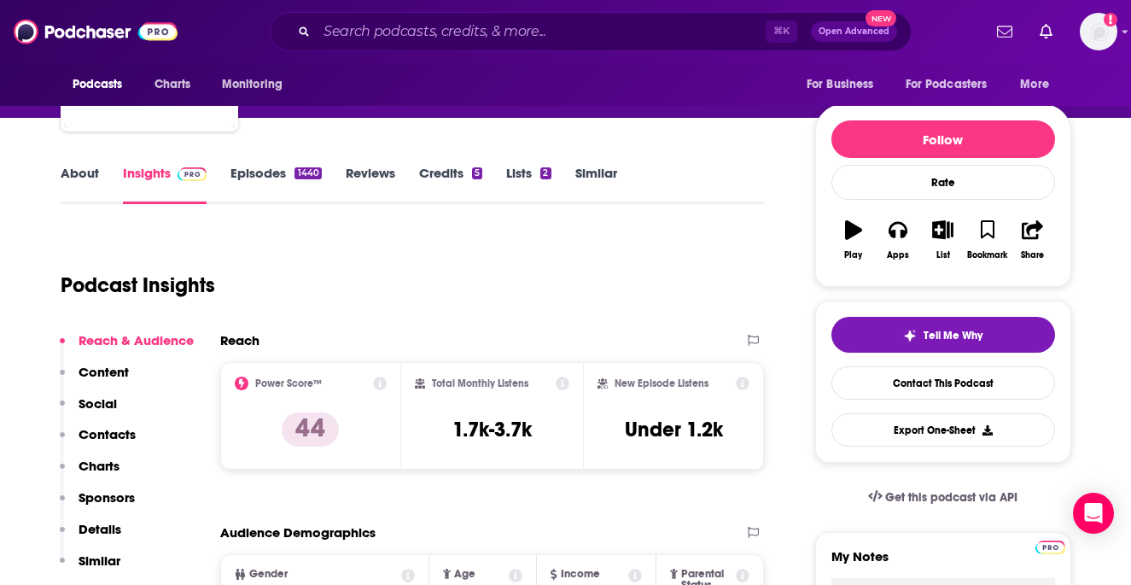
scroll to position [150, 0]
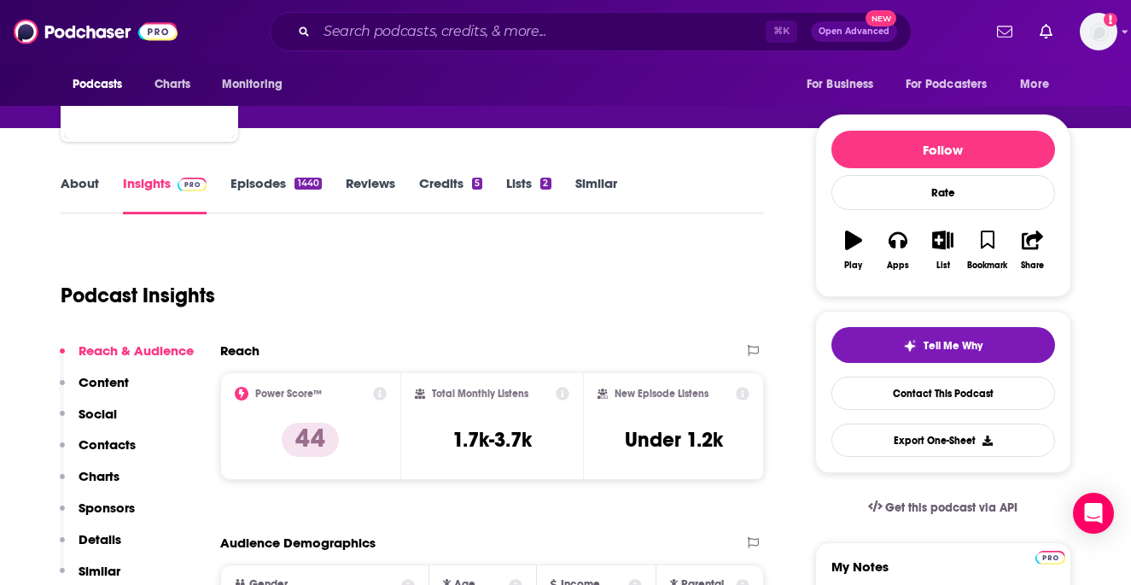
click at [289, 189] on link "Episodes 1440" at bounding box center [275, 194] width 90 height 39
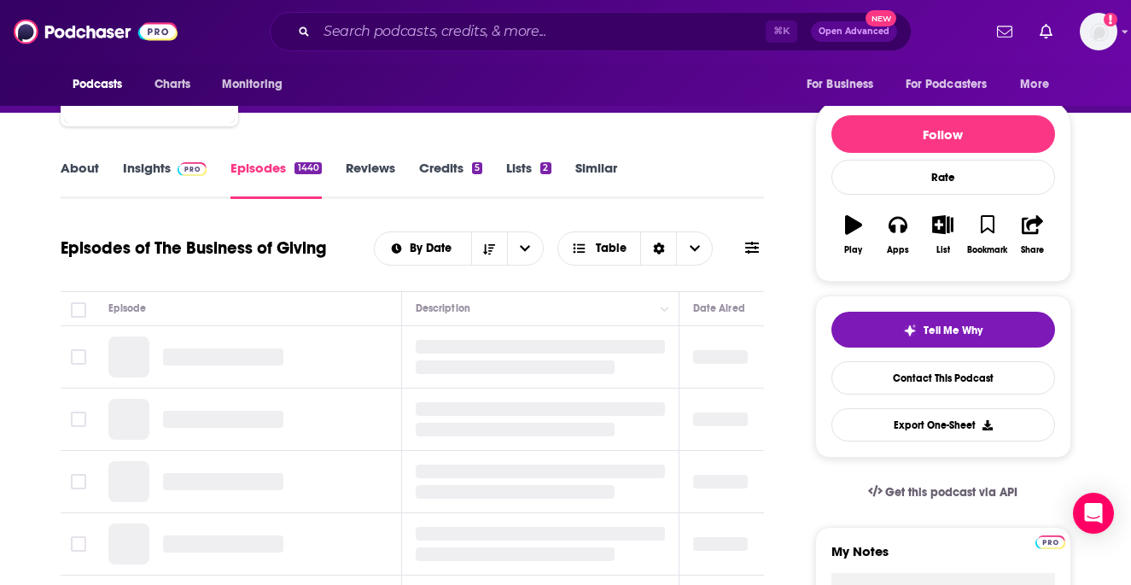
scroll to position [178, 0]
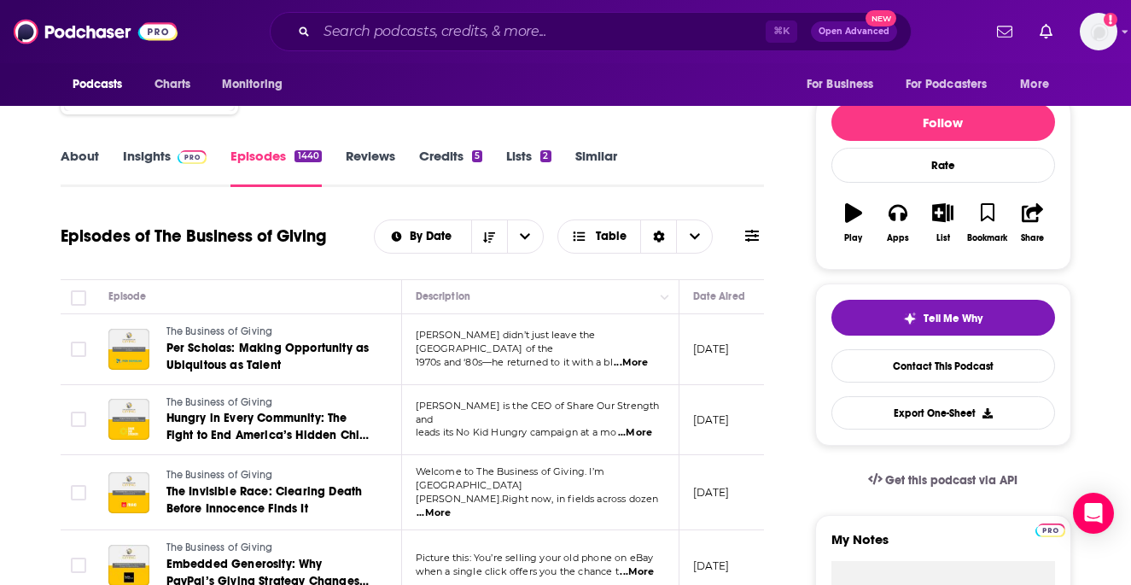
click at [731, 358] on td "[DATE]" at bounding box center [734, 349] width 111 height 71
click at [724, 347] on p "[DATE]" at bounding box center [711, 348] width 37 height 15
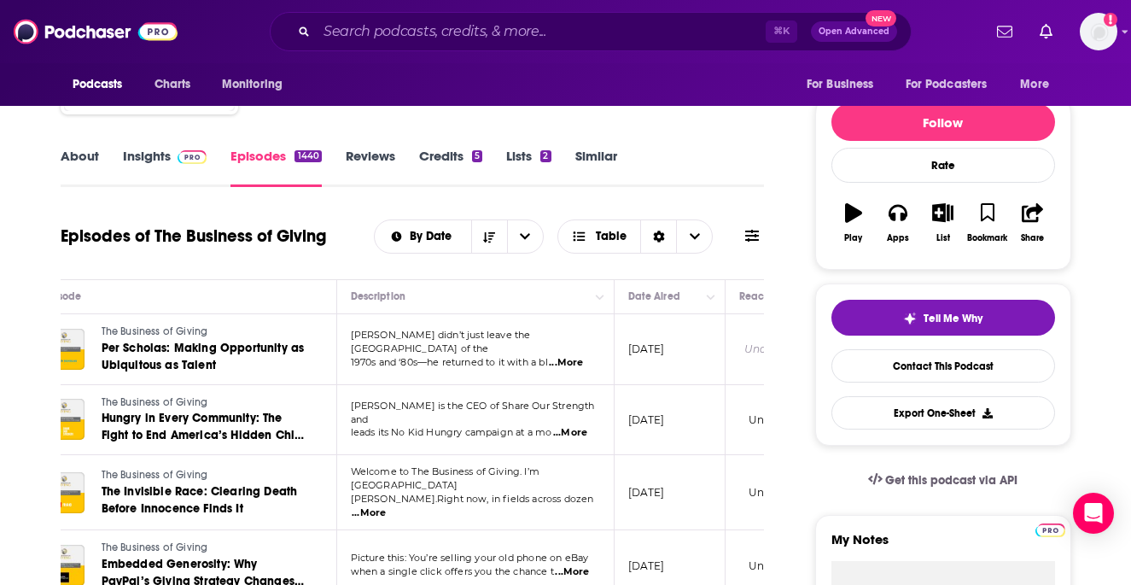
scroll to position [0, 68]
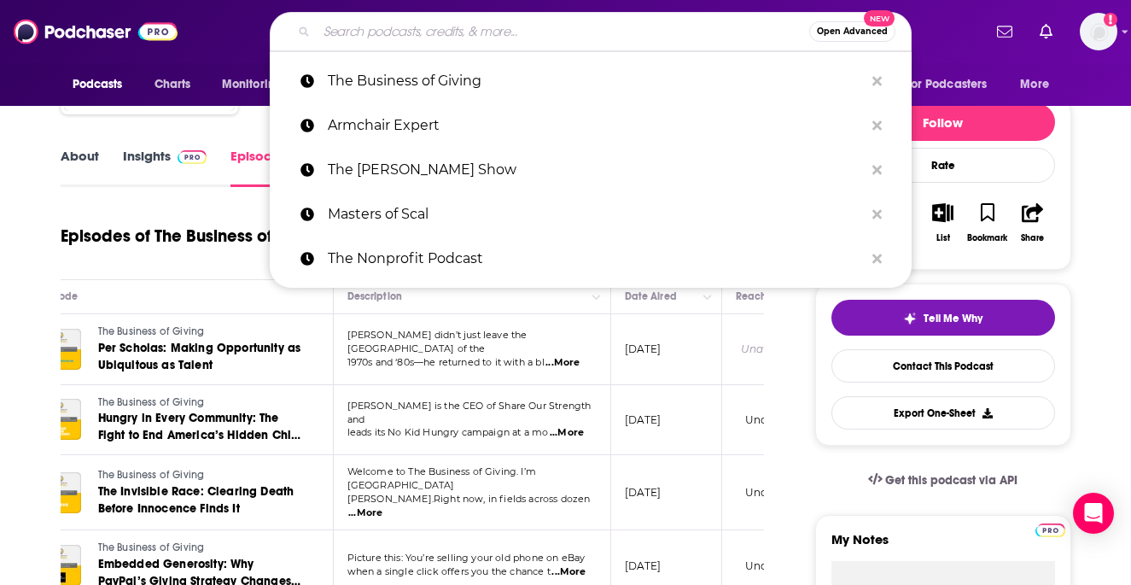
click at [410, 44] on input "Search podcasts, credits, & more..." at bounding box center [563, 31] width 492 height 27
paste input "A Matter of Degrees"
type input "A Matter of Degrees"
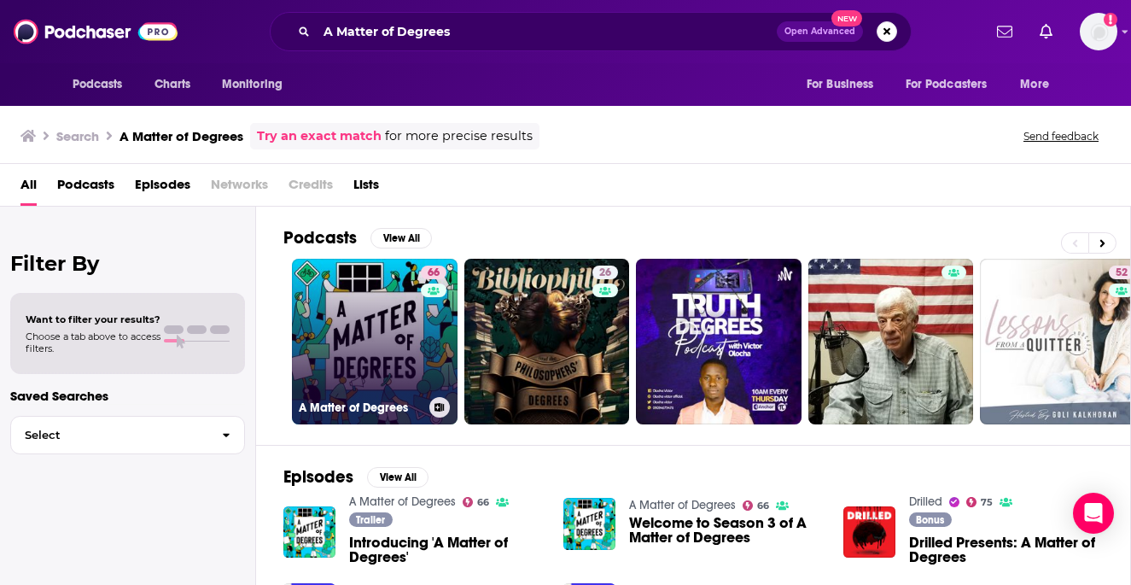
click at [396, 320] on link "66 A Matter of Degrees" at bounding box center [375, 342] width 166 height 166
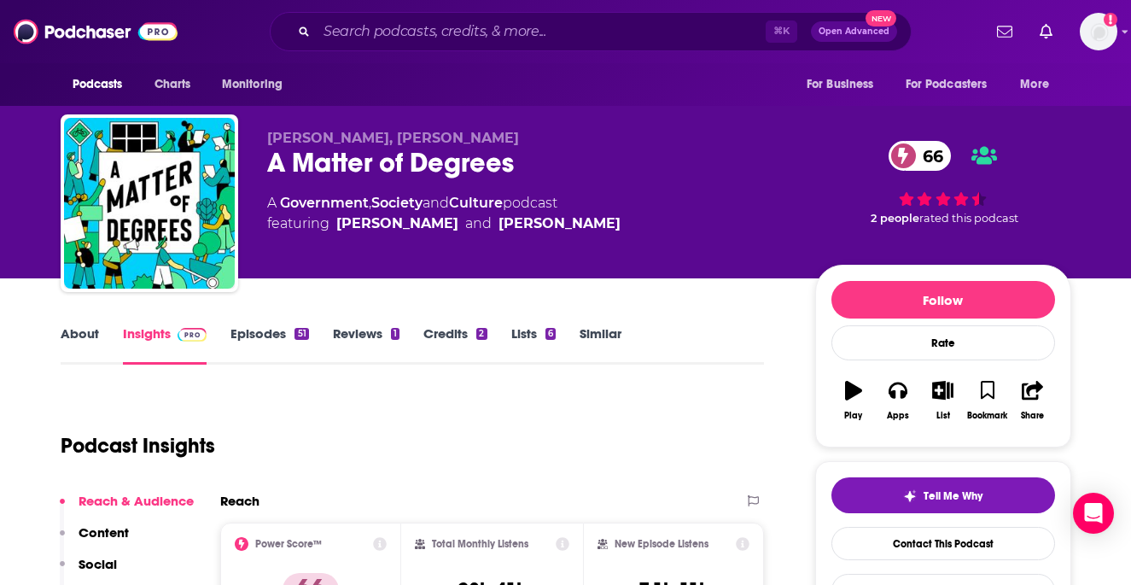
scroll to position [82, 0]
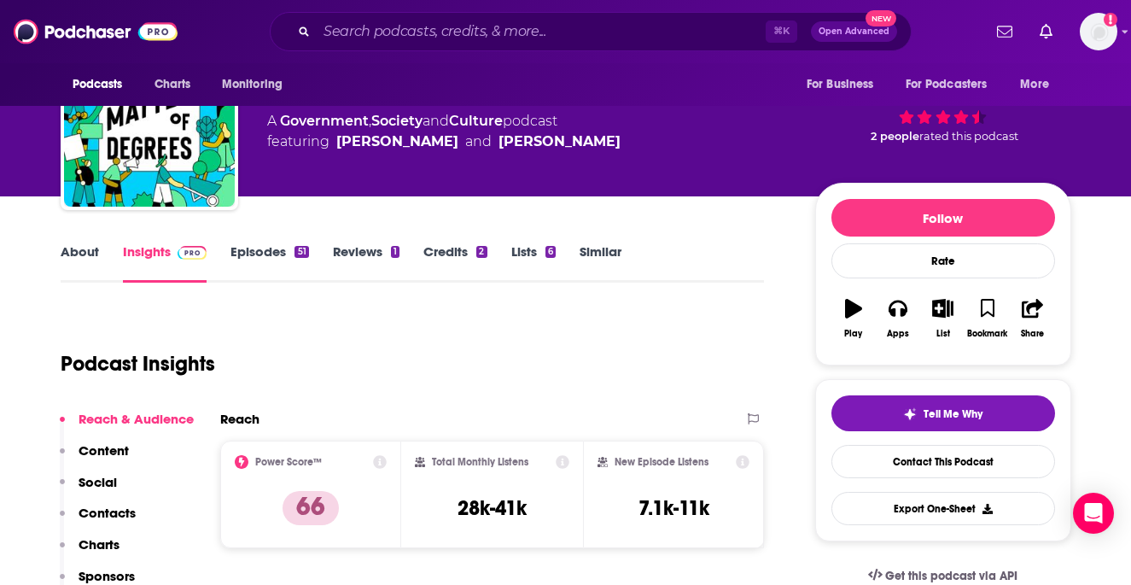
click at [83, 255] on link "About" at bounding box center [80, 262] width 38 height 39
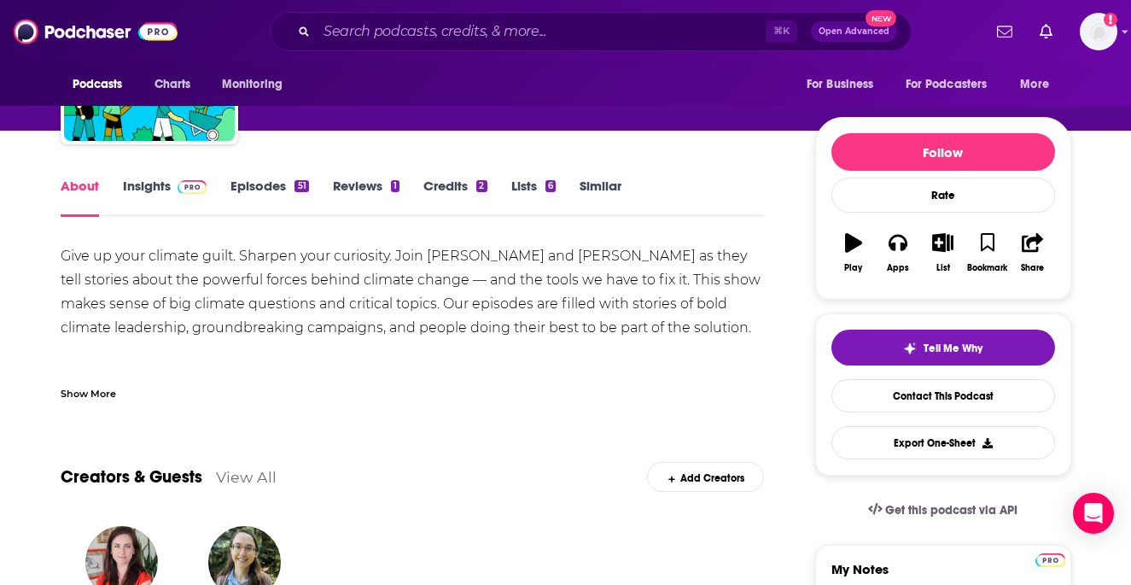
scroll to position [98, 0]
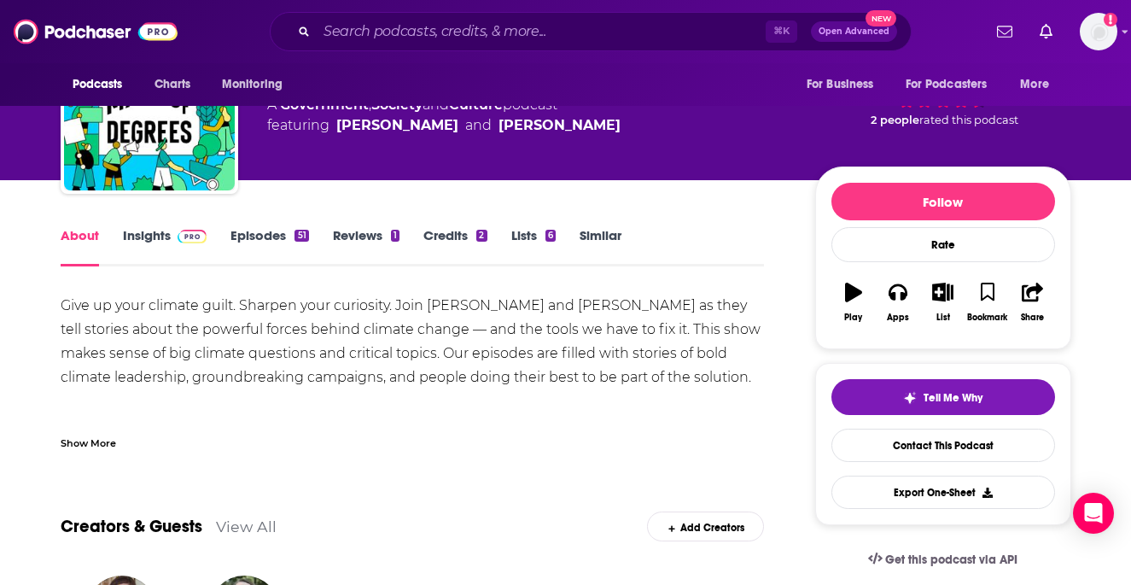
click at [259, 242] on link "Episodes 51" at bounding box center [269, 246] width 78 height 39
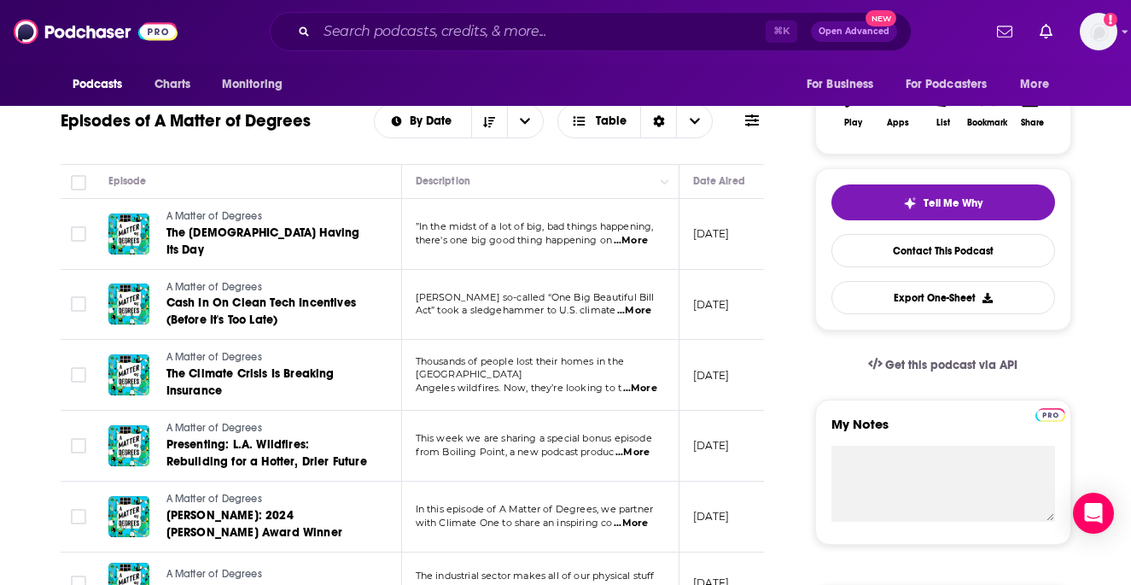
scroll to position [314, 0]
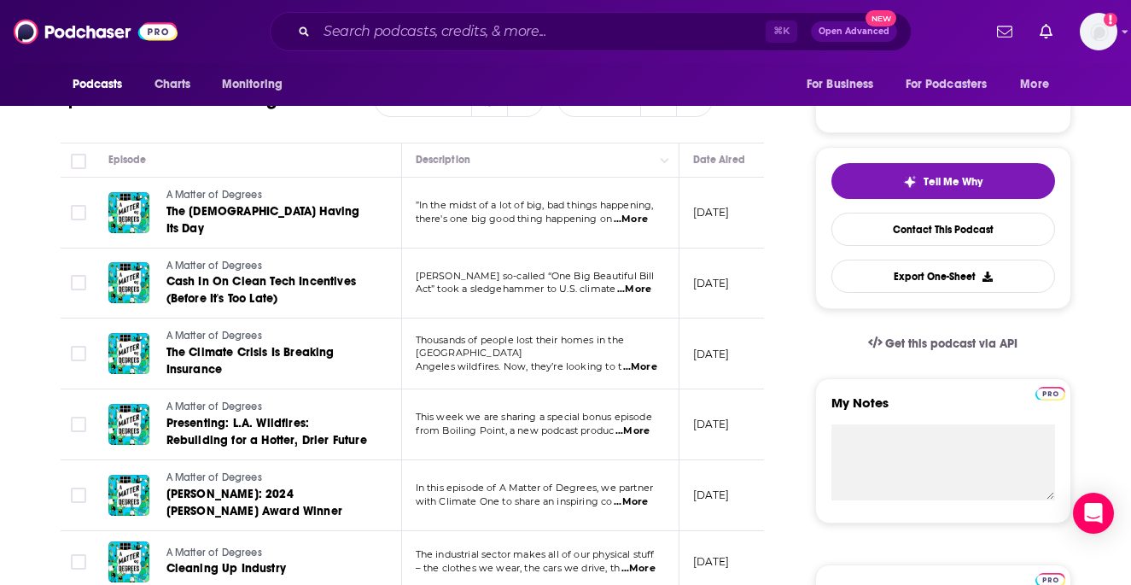
click at [435, 2] on div "Podcasts Charts Monitoring ⌘ K Open Advanced New For Business For Podcasters Mo…" at bounding box center [565, 31] width 1131 height 63
click at [406, 29] on input "Search podcasts, credits, & more..." at bounding box center [541, 31] width 449 height 27
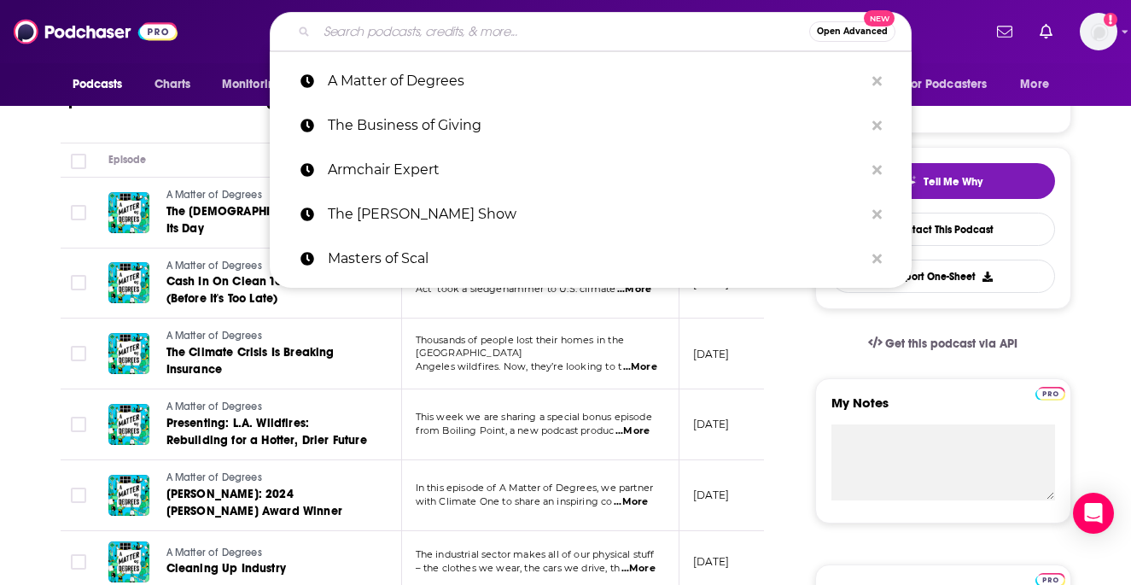
paste input "Outrage + Optimism"
type input "Outrage + Optimism"
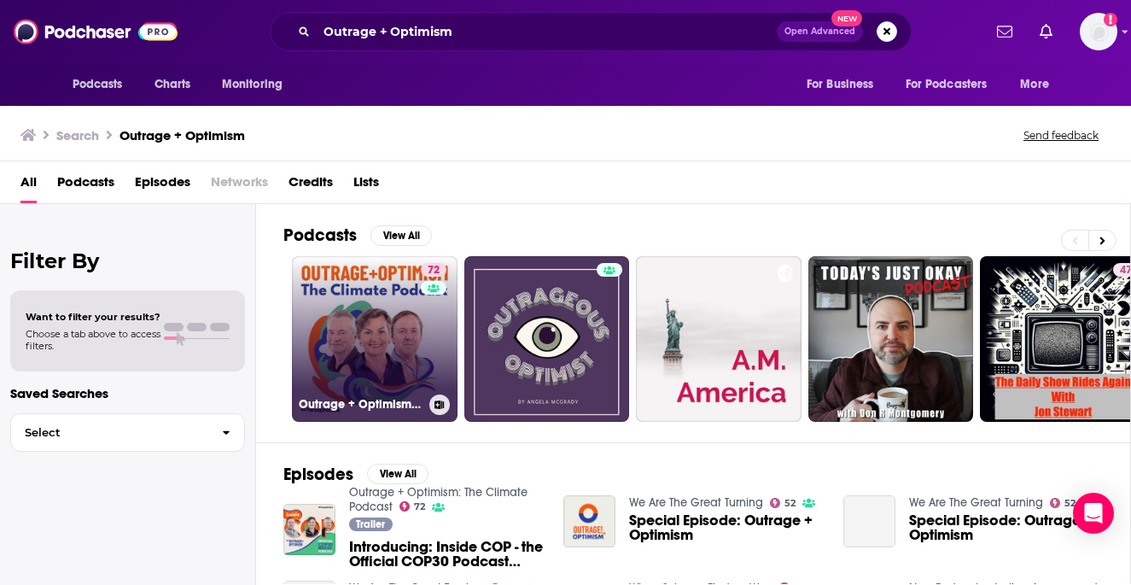
click at [387, 325] on link "72 Outrage + Optimism: The Climate Podcast" at bounding box center [375, 339] width 166 height 166
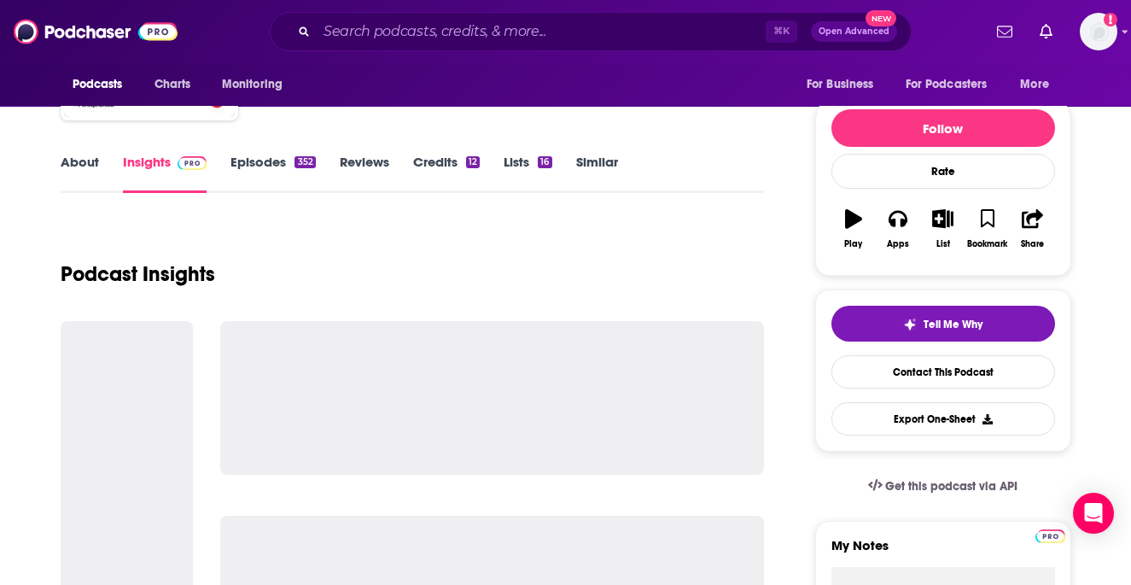
scroll to position [168, 0]
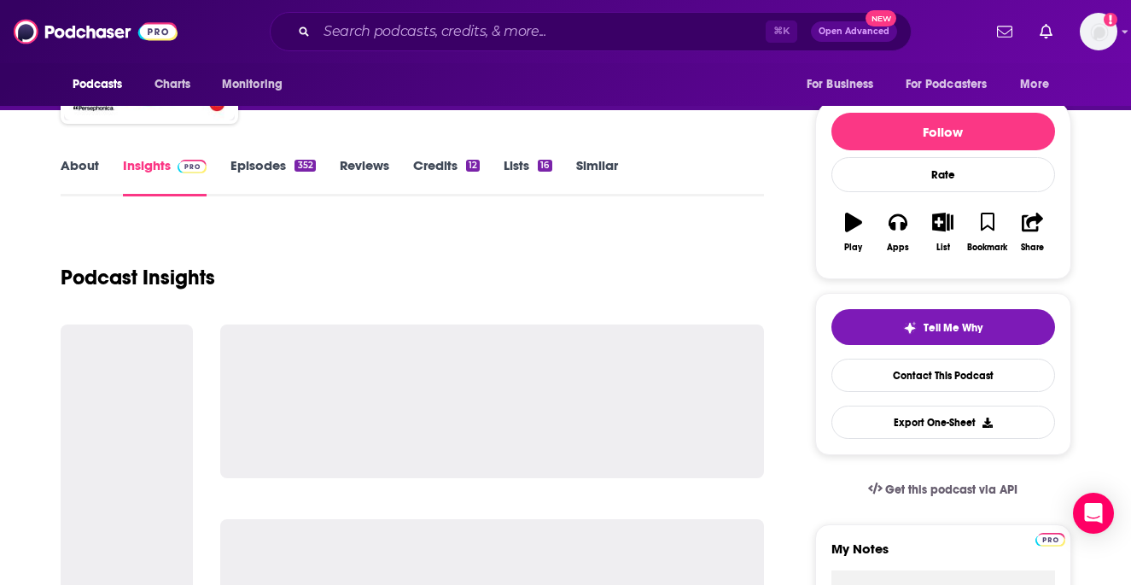
click at [89, 158] on link "About" at bounding box center [80, 176] width 38 height 39
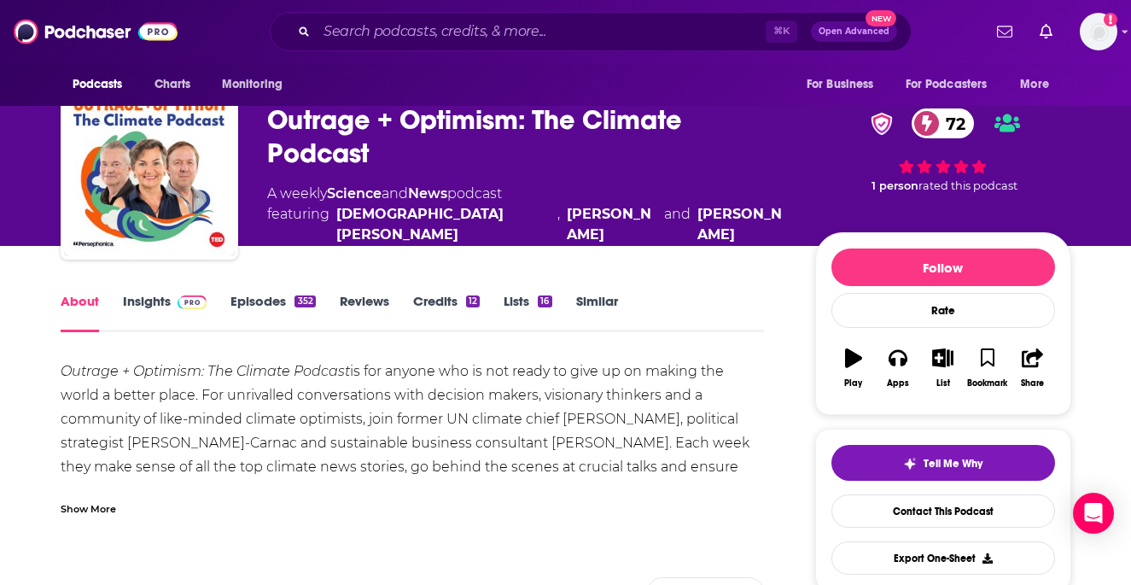
scroll to position [39, 0]
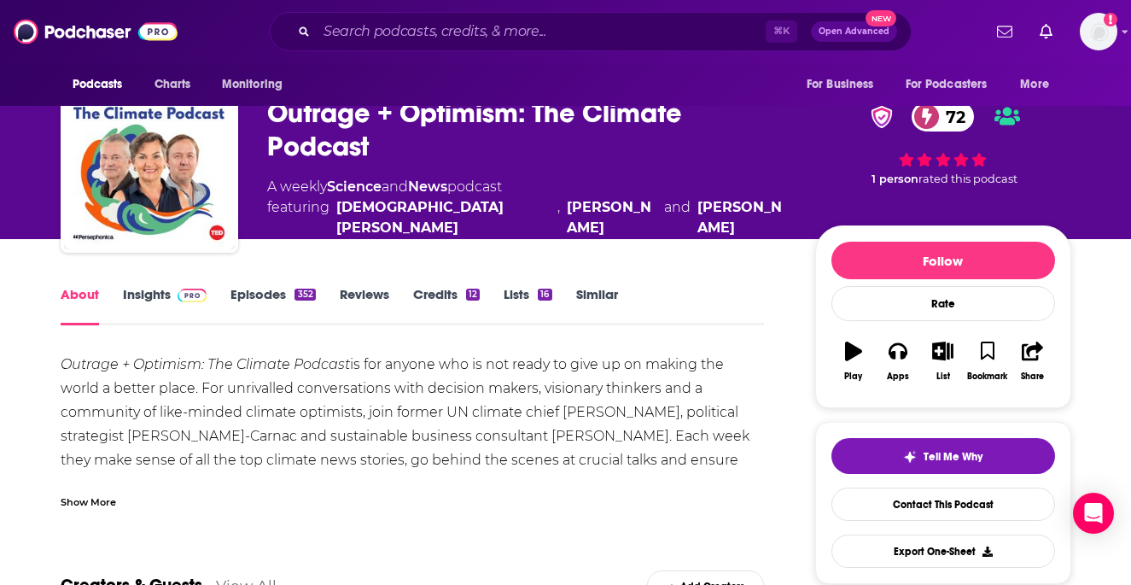
click at [291, 294] on link "Episodes 352" at bounding box center [272, 305] width 84 height 39
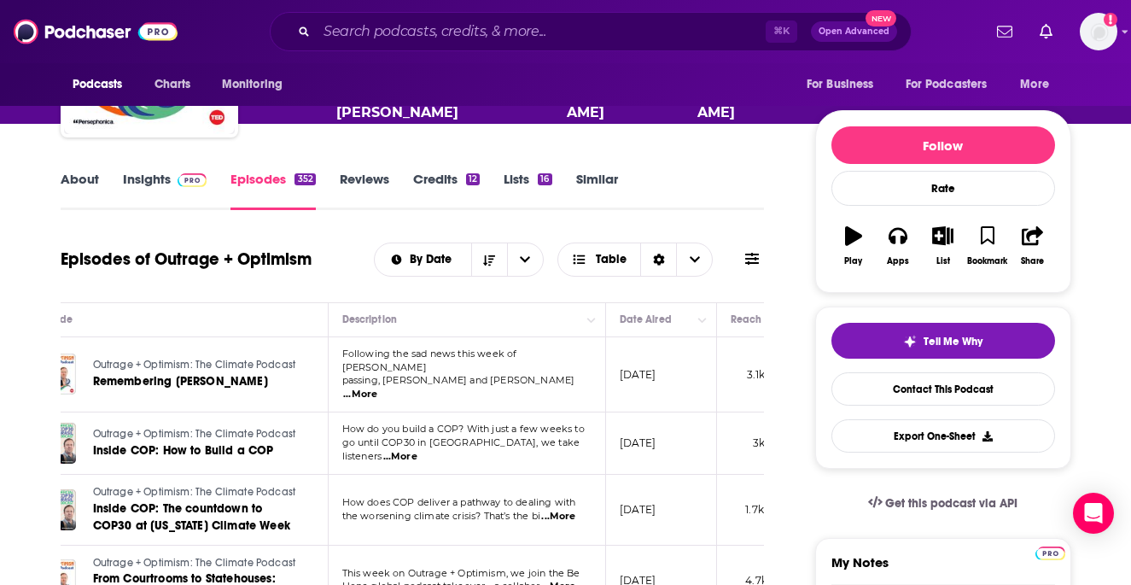
scroll to position [0, 74]
click at [637, 20] on input "Search podcasts, credits, & more..." at bounding box center [541, 31] width 449 height 27
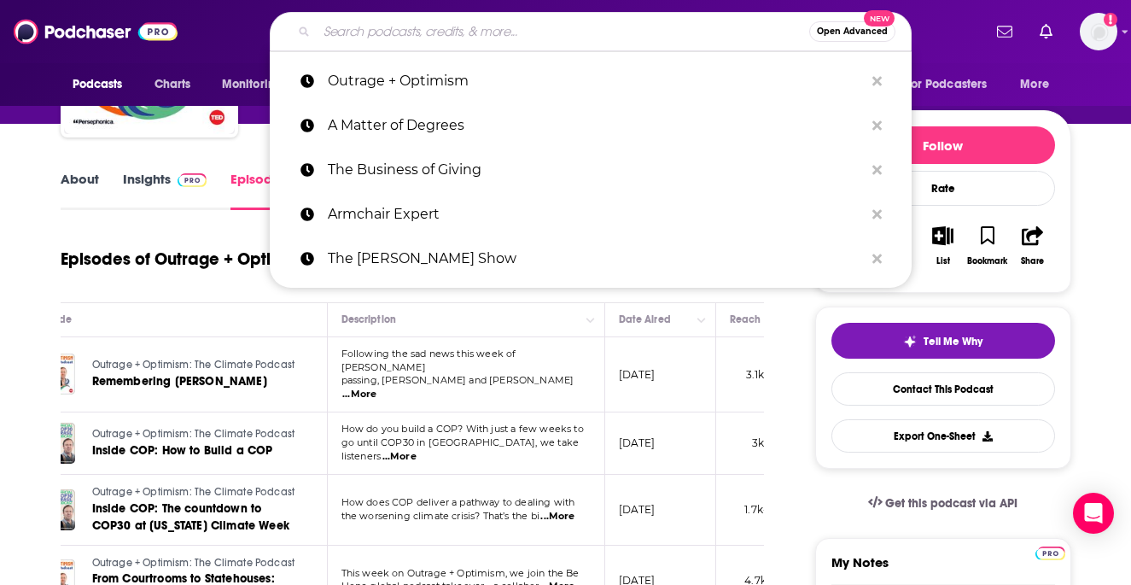
paste input "Good Is The New Cool: The Podcast"
type input "Good Is The New Cool: The Podcast"
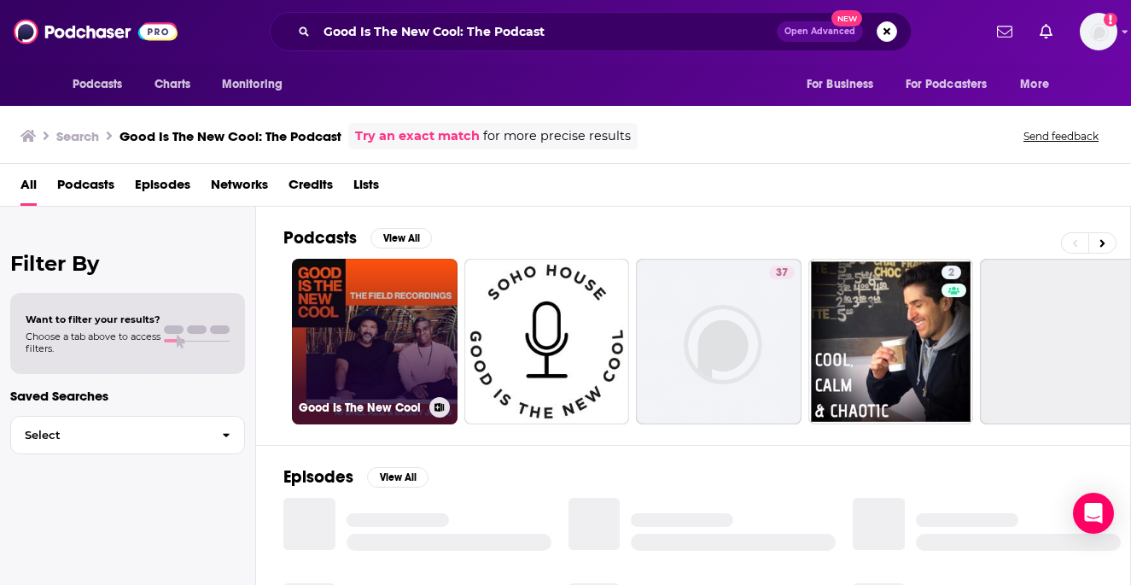
click at [393, 303] on link "Good Is The New Cool" at bounding box center [375, 342] width 166 height 166
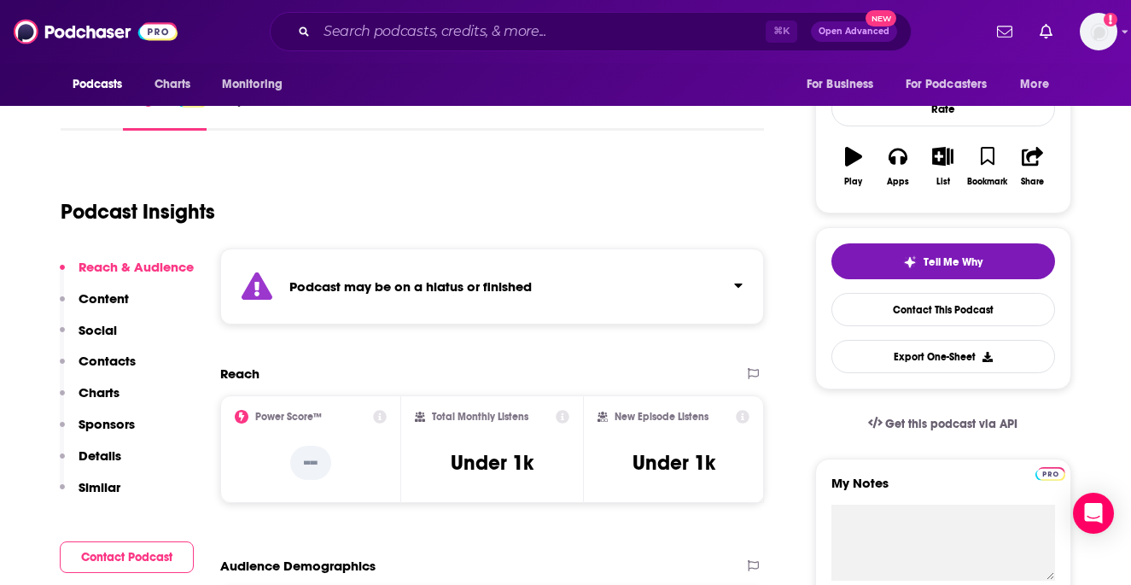
scroll to position [201, 0]
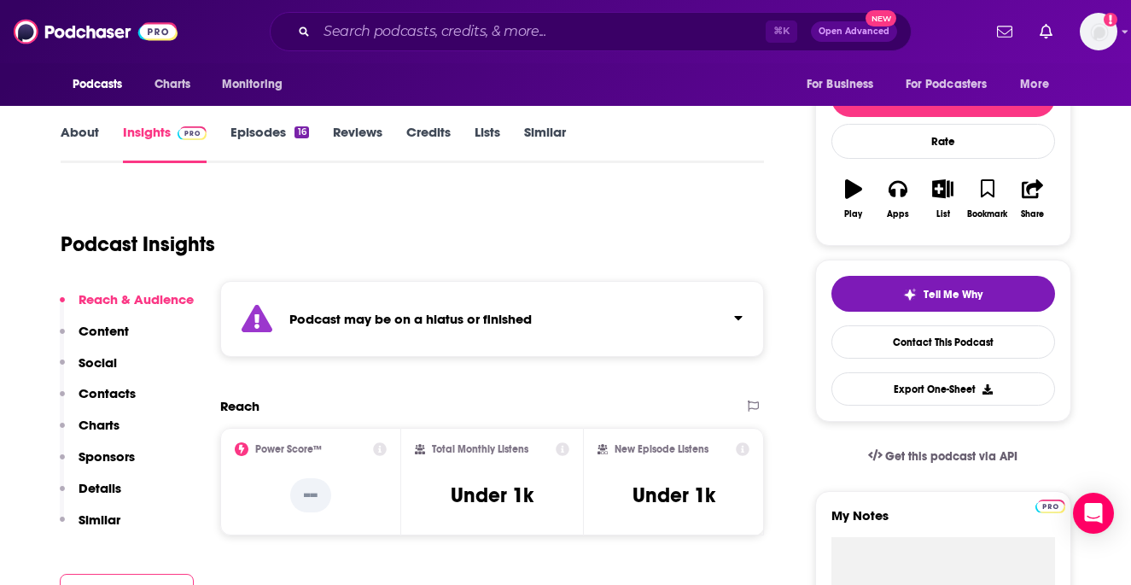
click at [269, 141] on link "Episodes 16" at bounding box center [269, 143] width 78 height 39
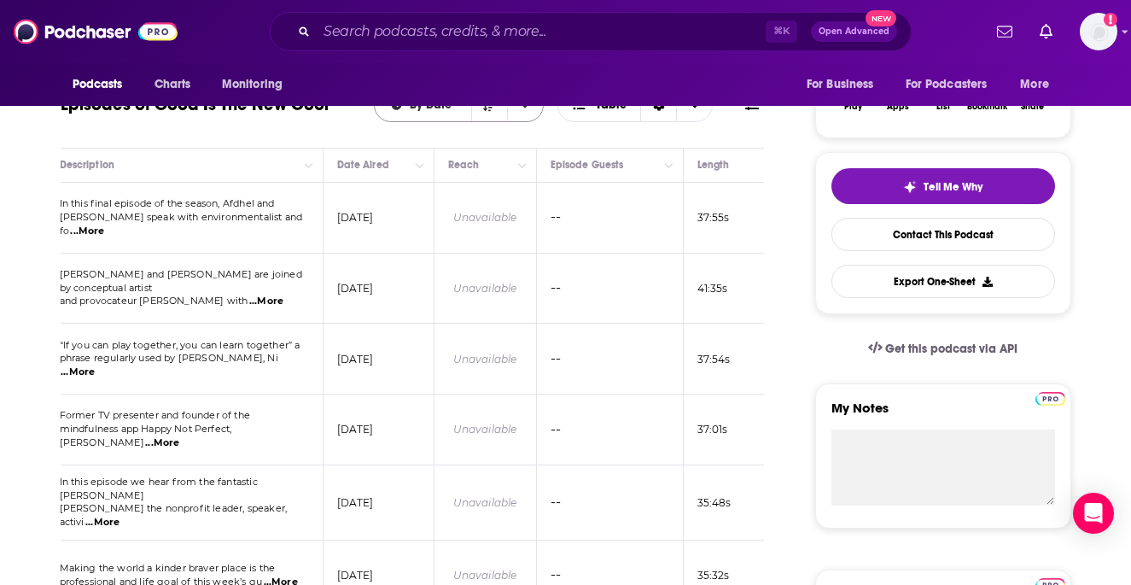
scroll to position [0, 362]
click at [505, 36] on input "Search podcasts, credits, & more..." at bounding box center [541, 31] width 449 height 27
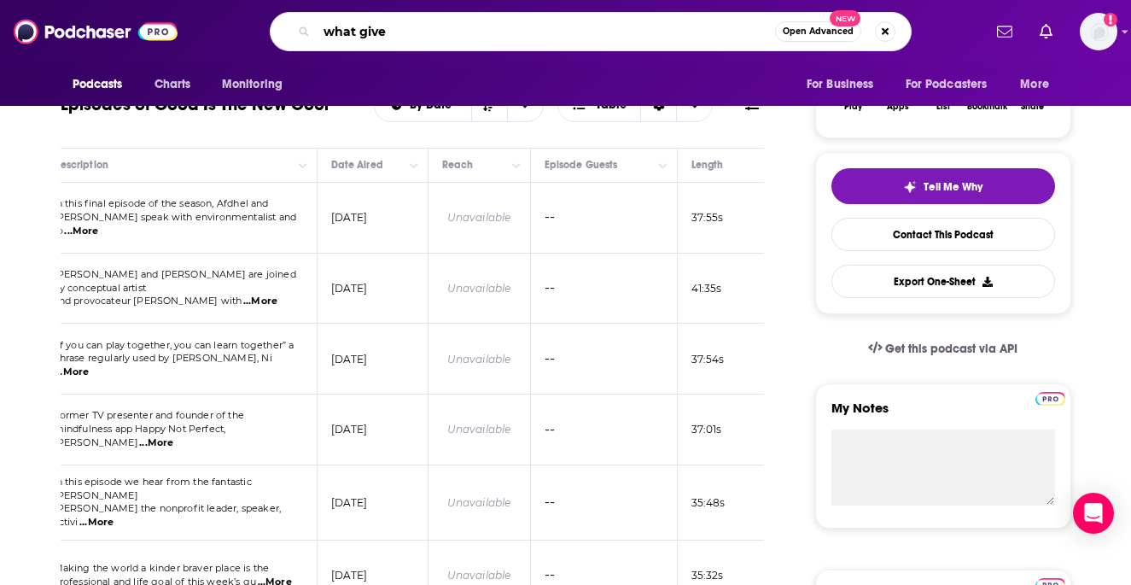
type input "what gives"
